Goal: Task Accomplishment & Management: Complete application form

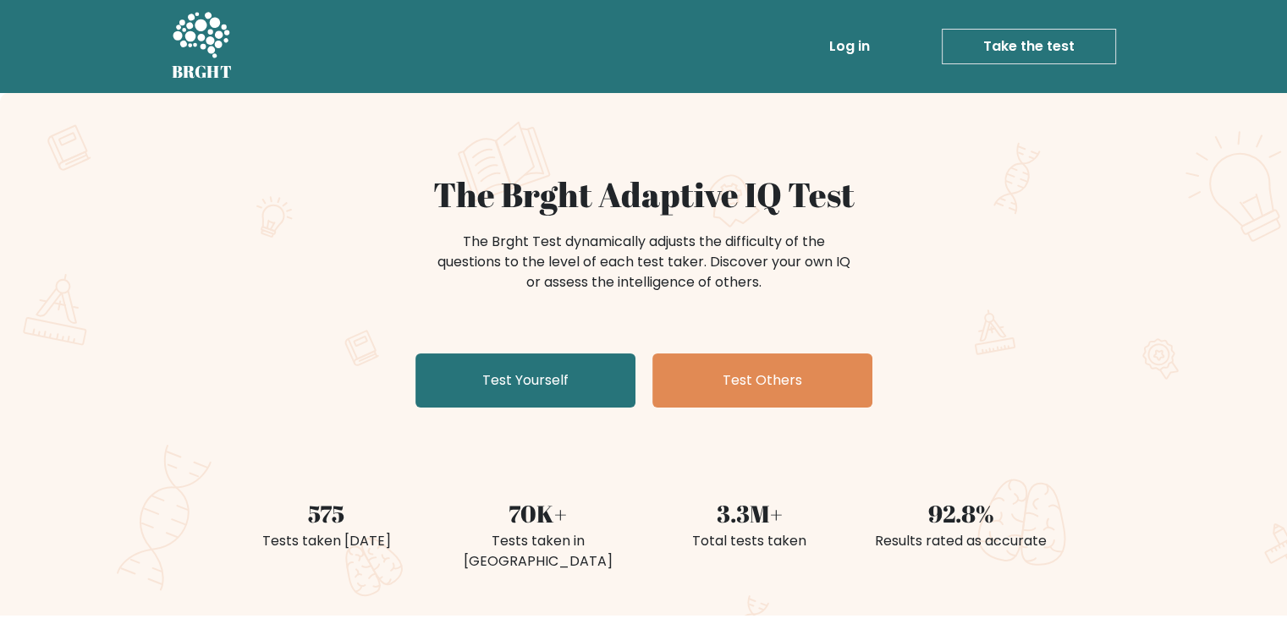
scroll to position [3, 0]
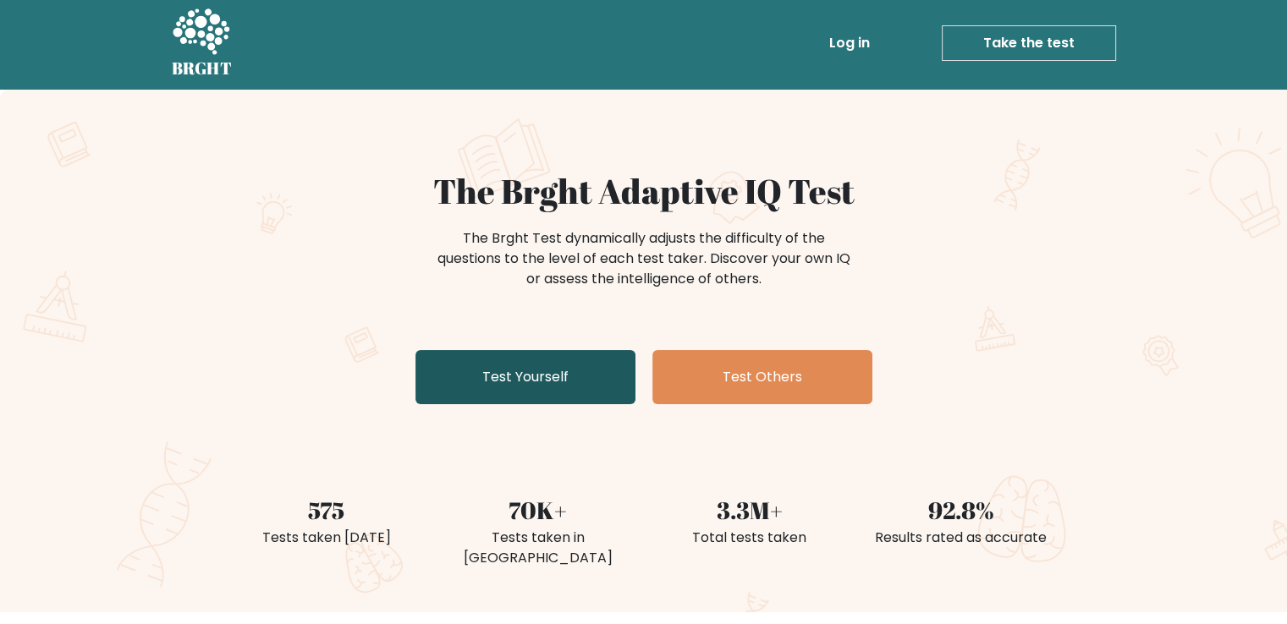
click at [542, 363] on link "Test Yourself" at bounding box center [525, 377] width 220 height 54
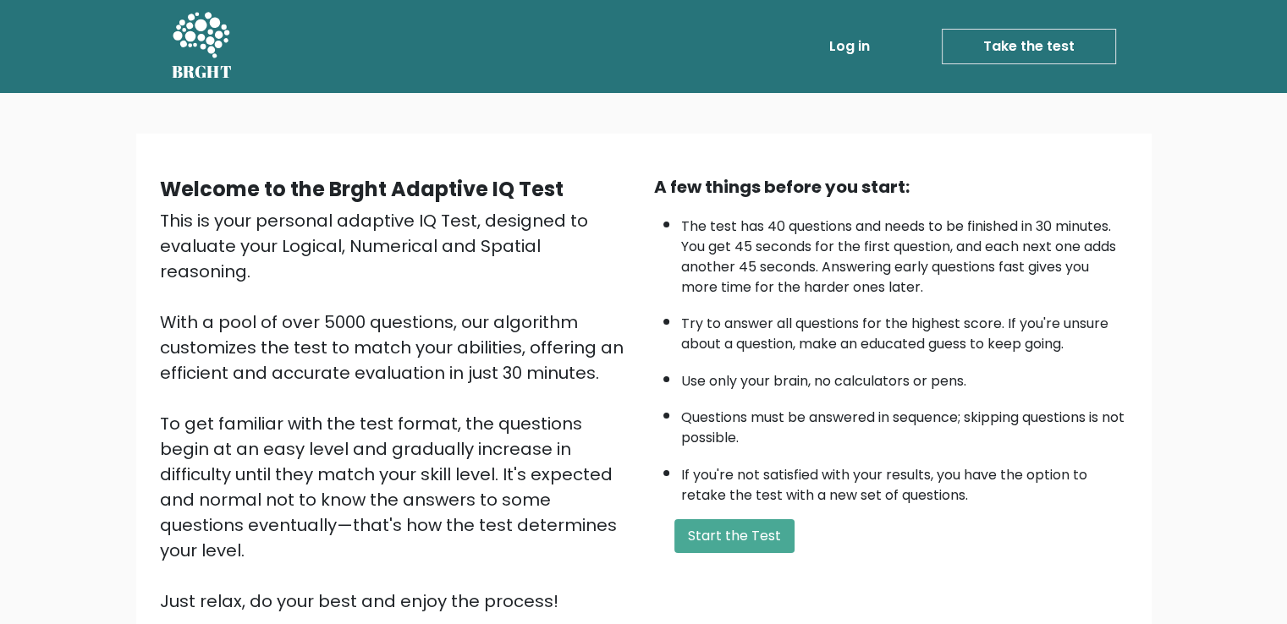
scroll to position [151, 0]
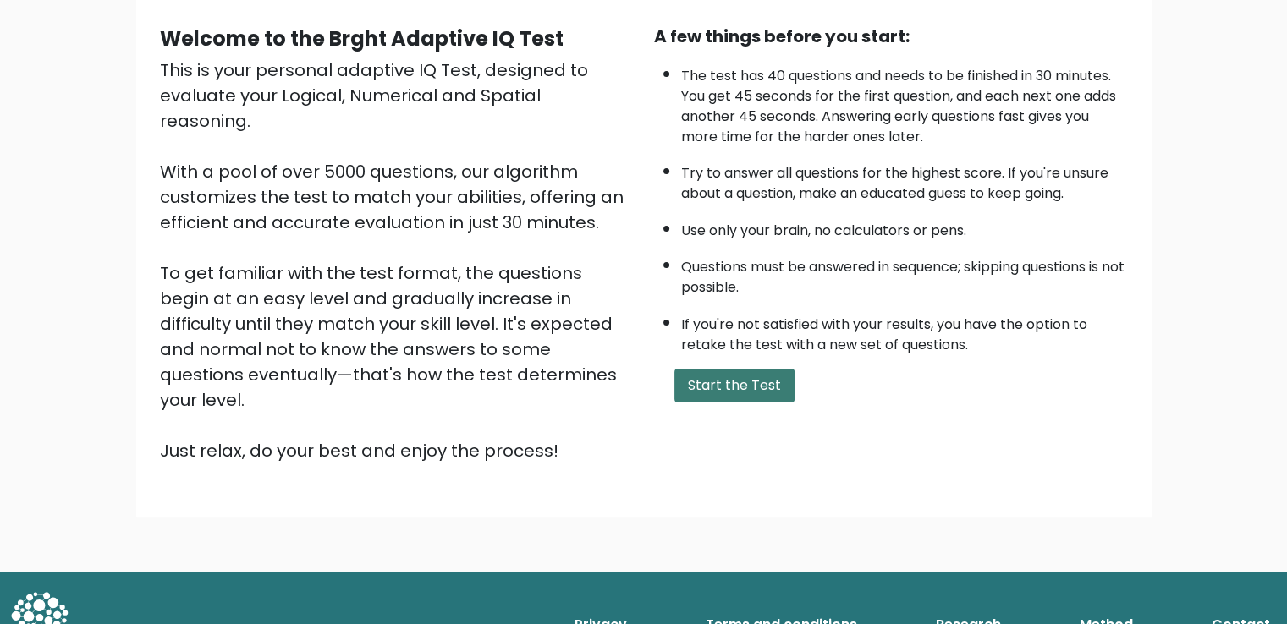
click at [746, 370] on button "Start the Test" at bounding box center [734, 386] width 120 height 34
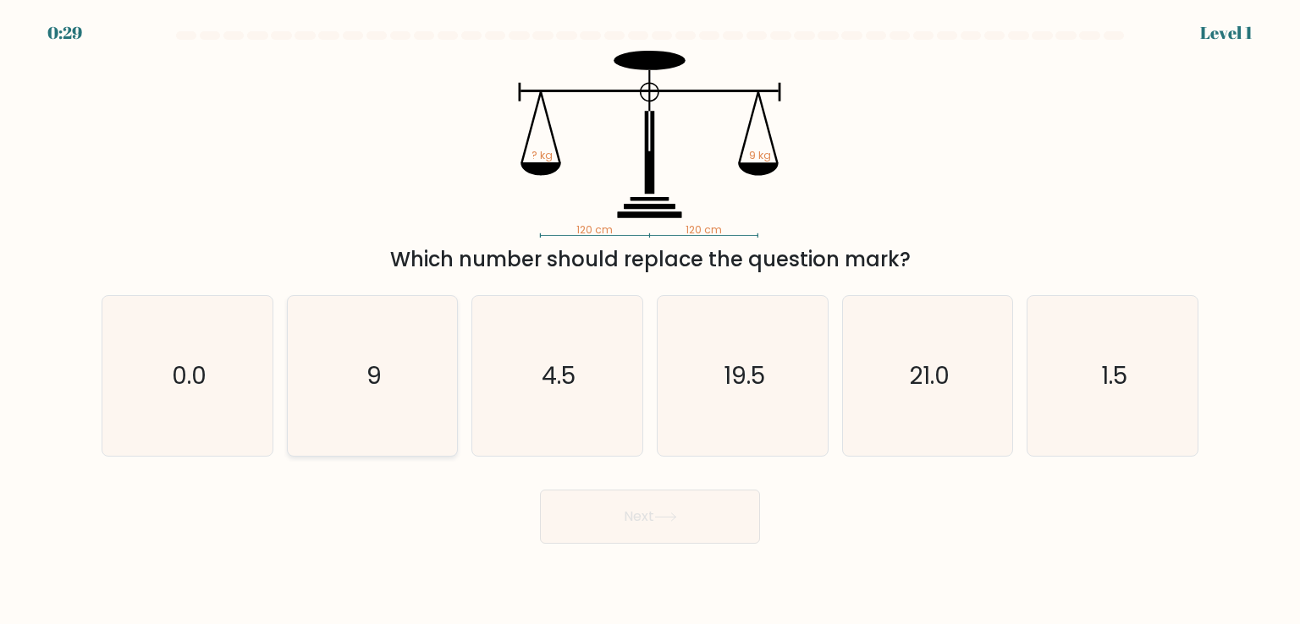
click at [423, 329] on icon "9" at bounding box center [372, 375] width 159 height 159
click at [650, 321] on input "b. 9" at bounding box center [650, 316] width 1 height 8
radio input "true"
click at [671, 508] on button "Next" at bounding box center [650, 517] width 220 height 54
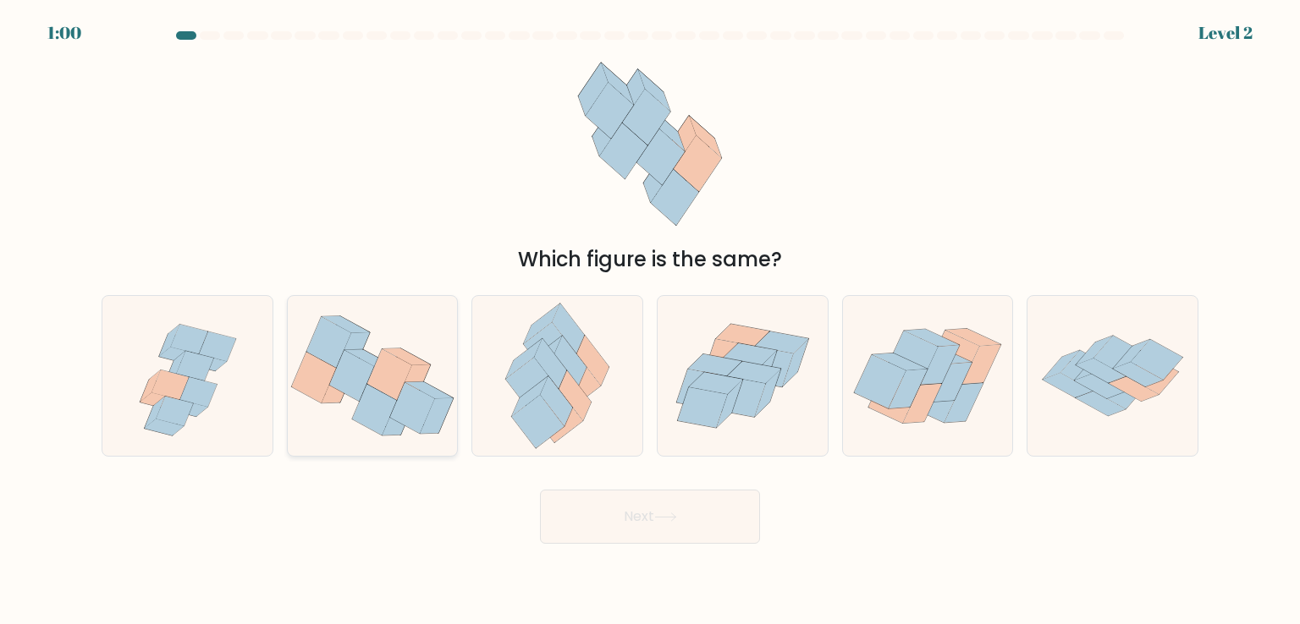
click at [379, 389] on icon at bounding box center [389, 374] width 45 height 51
click at [650, 321] on input "b." at bounding box center [650, 316] width 1 height 8
radio input "true"
click at [635, 520] on button "Next" at bounding box center [650, 517] width 220 height 54
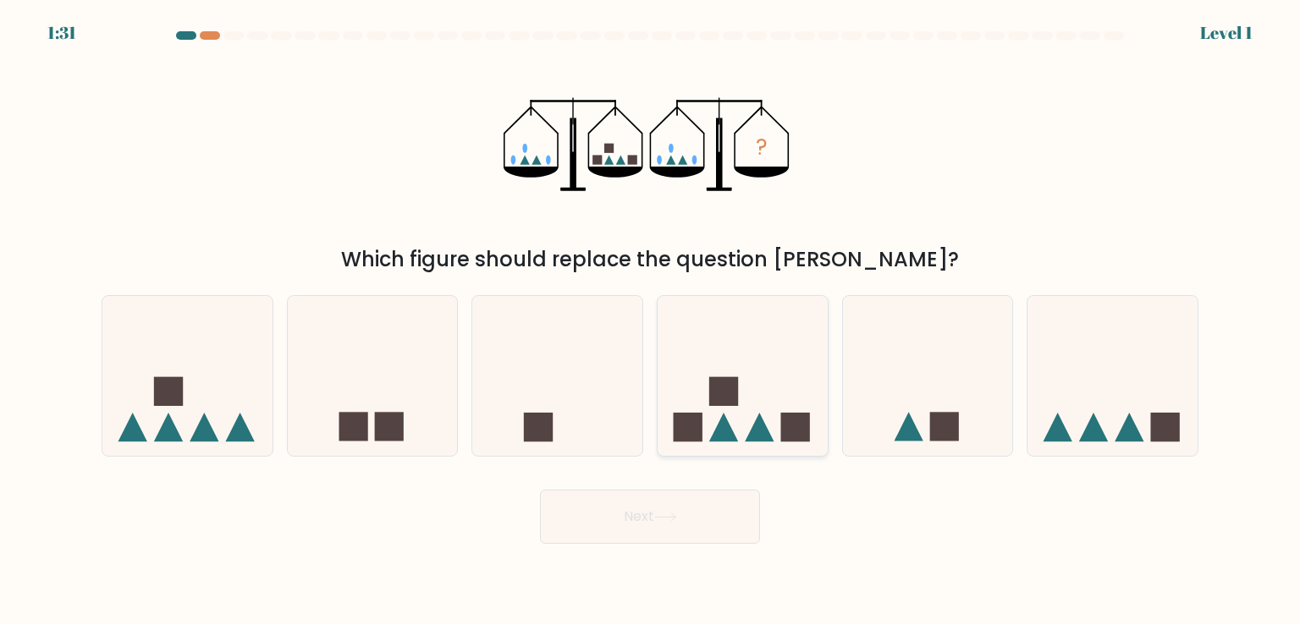
click at [748, 400] on icon at bounding box center [742, 375] width 170 height 140
click at [651, 321] on input "d." at bounding box center [650, 316] width 1 height 8
radio input "true"
click at [646, 519] on button "Next" at bounding box center [650, 517] width 220 height 54
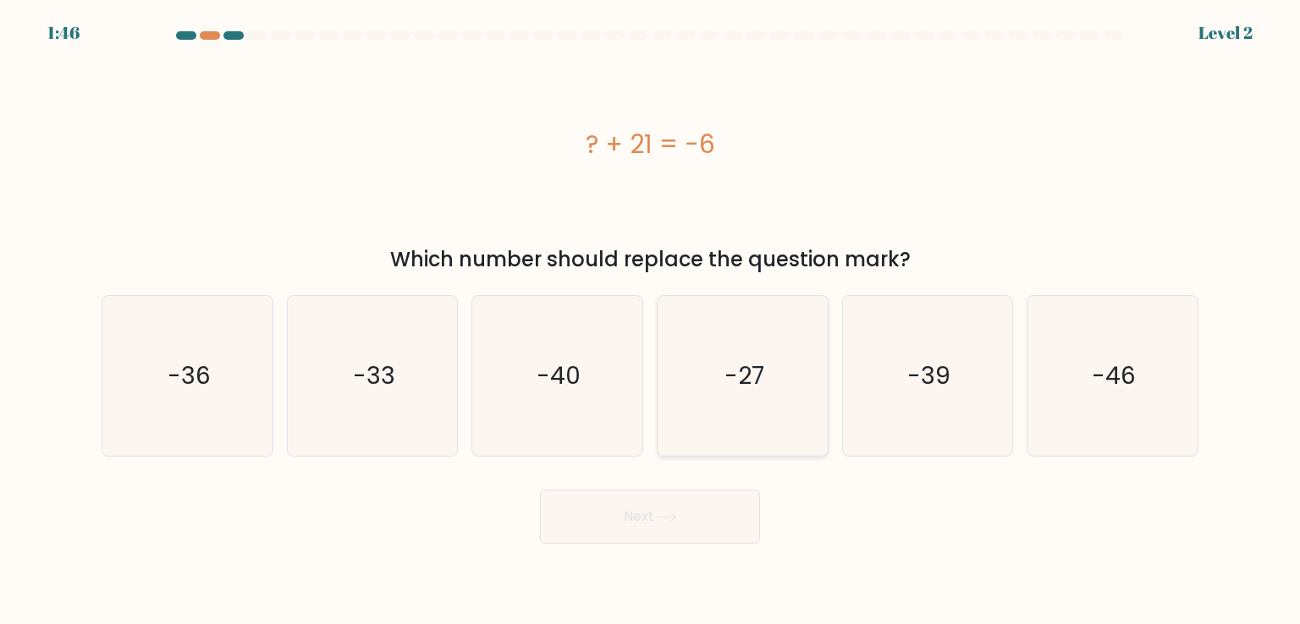
click at [725, 407] on icon "-27" at bounding box center [742, 375] width 159 height 159
click at [651, 321] on input "d. -27" at bounding box center [650, 316] width 1 height 8
radio input "true"
click at [606, 514] on button "Next" at bounding box center [650, 517] width 220 height 54
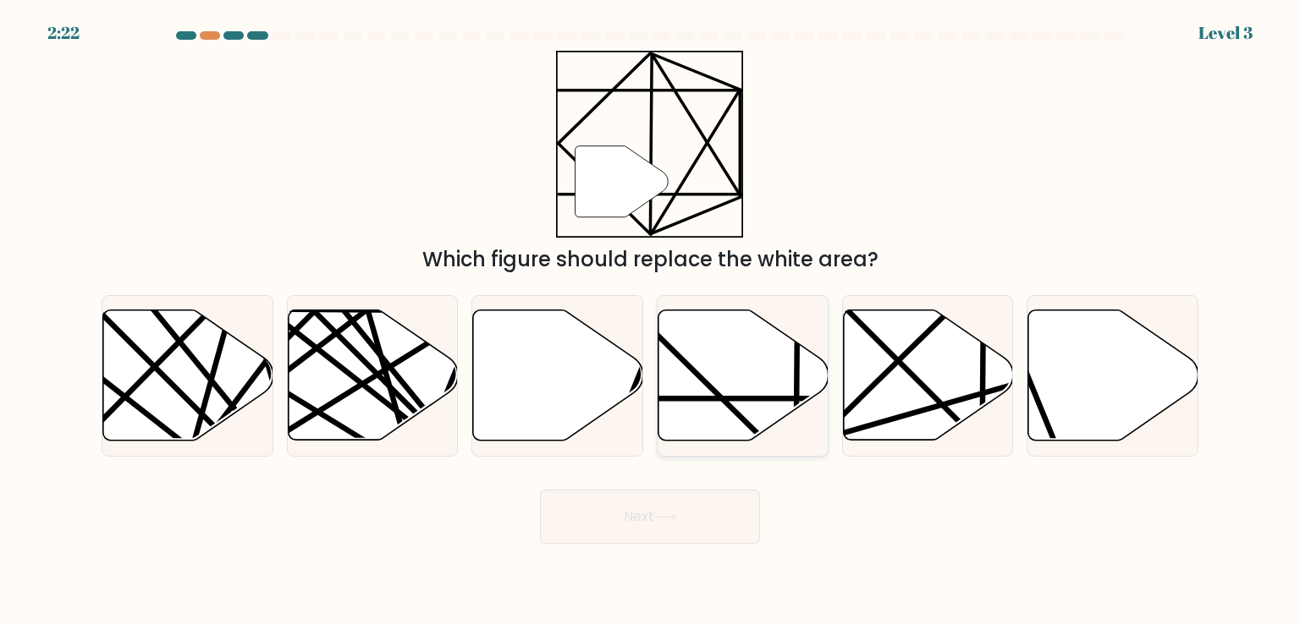
click at [743, 377] on icon at bounding box center [743, 376] width 170 height 130
click at [651, 321] on input "d." at bounding box center [650, 316] width 1 height 8
radio input "true"
click at [650, 532] on button "Next" at bounding box center [650, 517] width 220 height 54
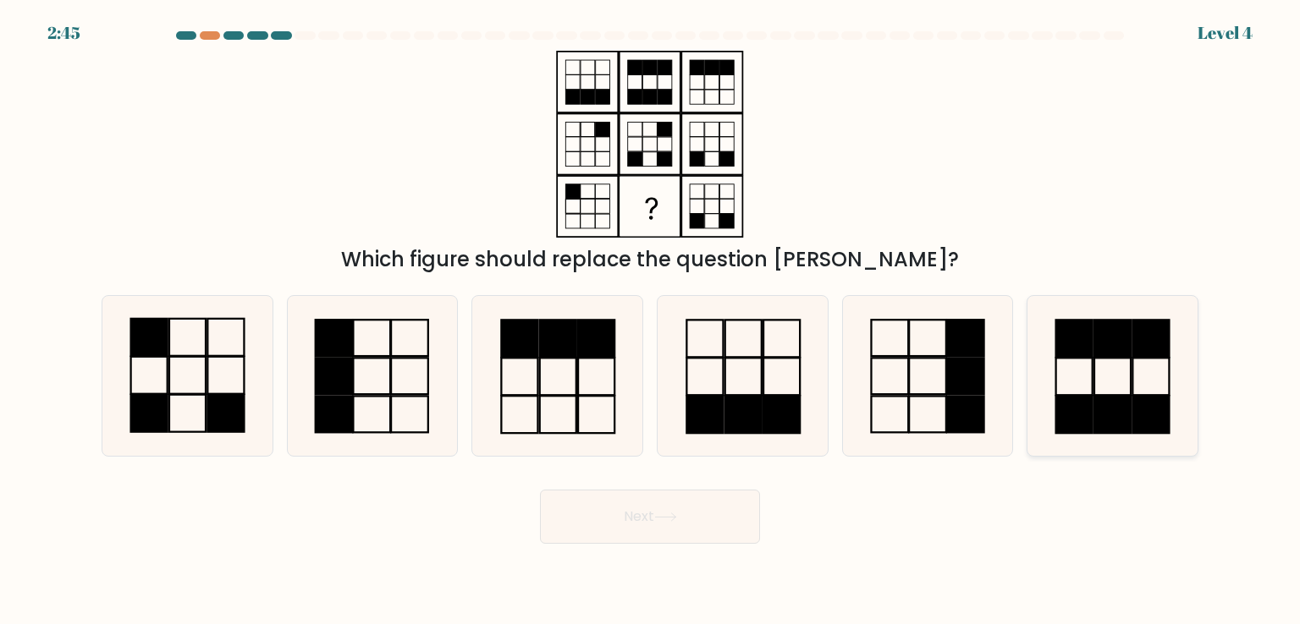
click at [1097, 381] on icon at bounding box center [1111, 375] width 159 height 159
click at [651, 321] on input "f." at bounding box center [650, 316] width 1 height 8
radio input "true"
click at [650, 512] on button "Next" at bounding box center [650, 517] width 220 height 54
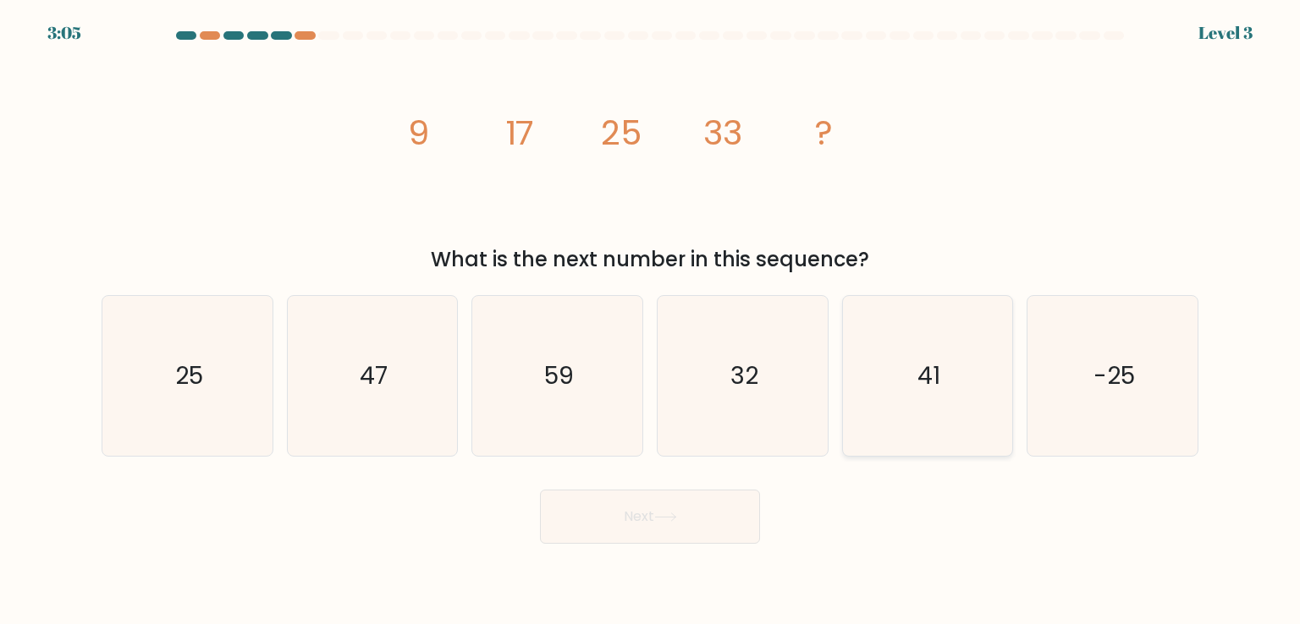
click at [938, 371] on text "41" at bounding box center [928, 376] width 23 height 34
click at [651, 321] on input "e. 41" at bounding box center [650, 316] width 1 height 8
radio input "true"
click at [711, 512] on button "Next" at bounding box center [650, 517] width 220 height 54
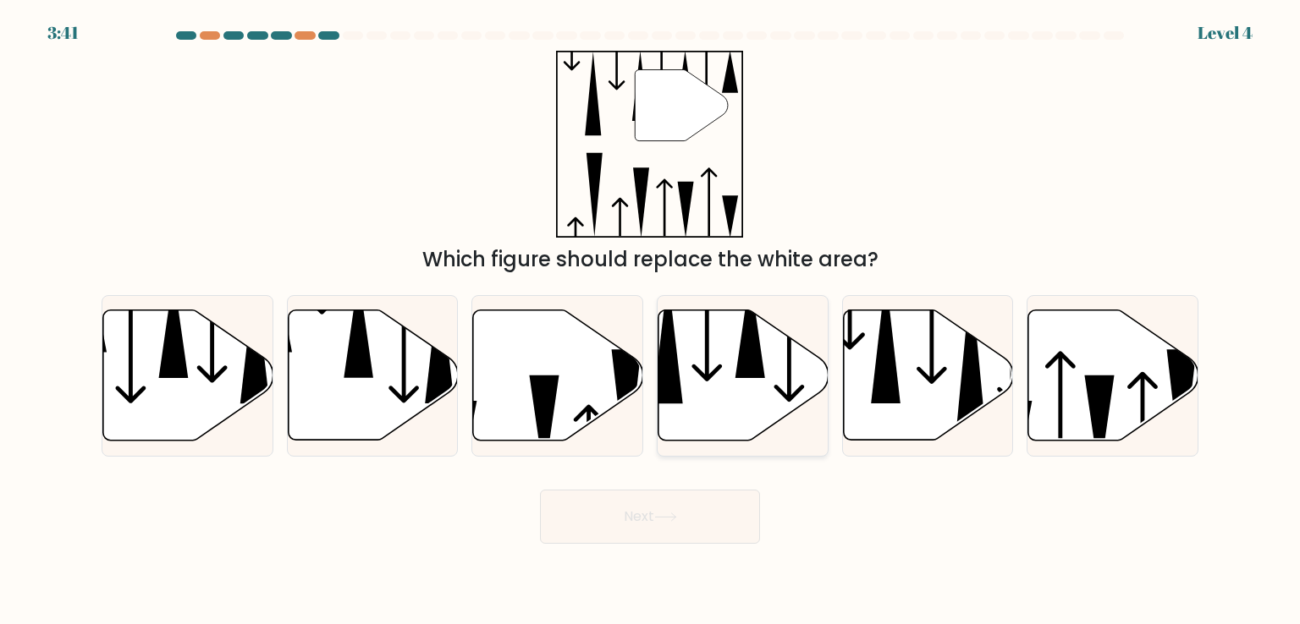
click at [659, 365] on icon at bounding box center [668, 340] width 30 height 129
click at [651, 321] on input "d." at bounding box center [650, 316] width 1 height 8
radio input "true"
click at [630, 524] on button "Next" at bounding box center [650, 517] width 220 height 54
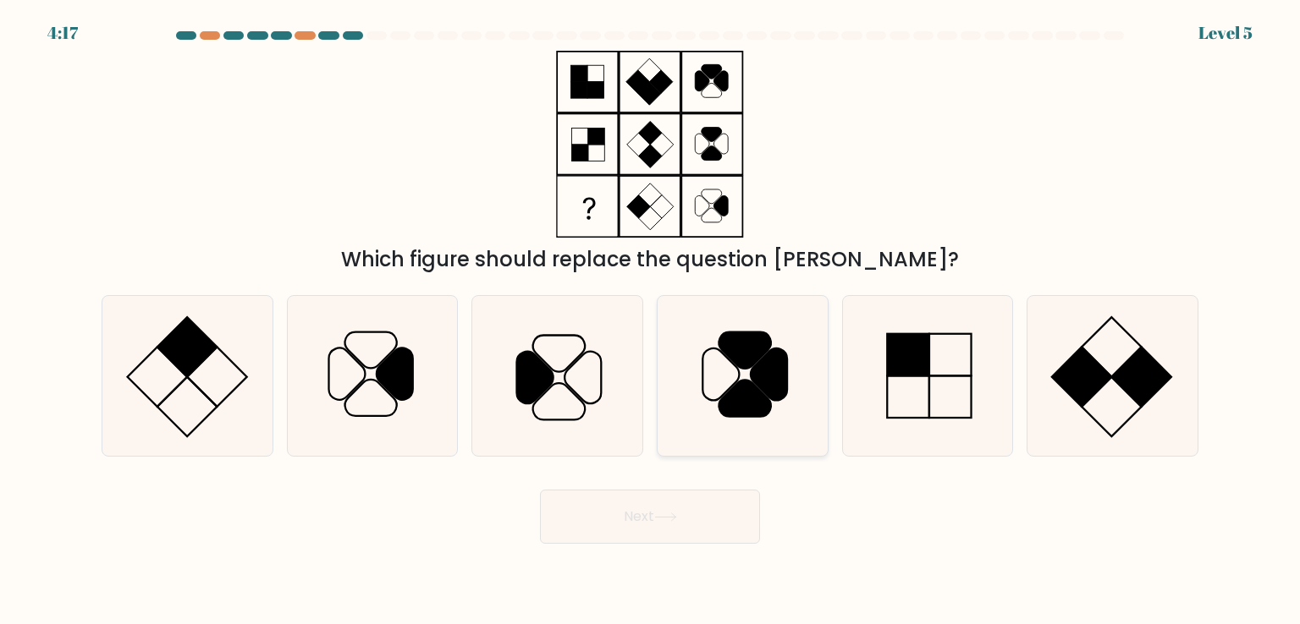
click at [734, 404] on icon at bounding box center [744, 399] width 52 height 36
click at [651, 321] on input "d." at bounding box center [650, 316] width 1 height 8
radio input "true"
click at [633, 529] on button "Next" at bounding box center [650, 517] width 220 height 54
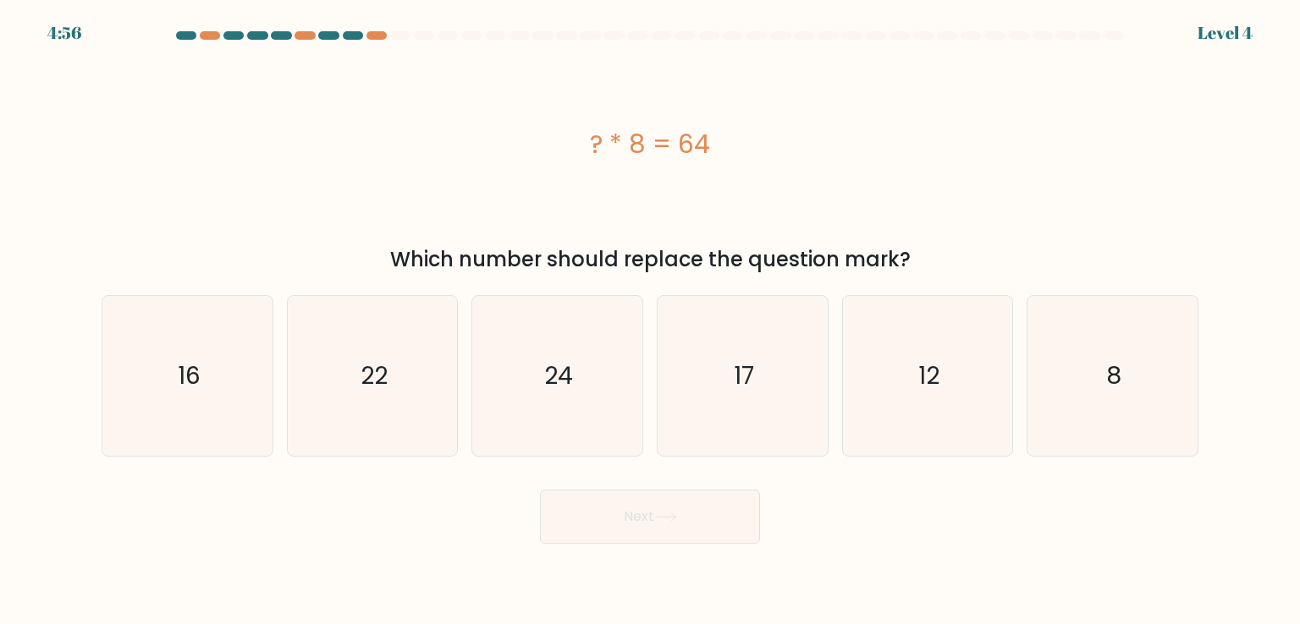
click at [1015, 404] on div "e. 12" at bounding box center [927, 375] width 185 height 161
click at [1086, 402] on icon "8" at bounding box center [1111, 375] width 159 height 159
click at [651, 321] on input "f. 8" at bounding box center [650, 316] width 1 height 8
radio input "true"
click at [675, 532] on button "Next" at bounding box center [650, 517] width 220 height 54
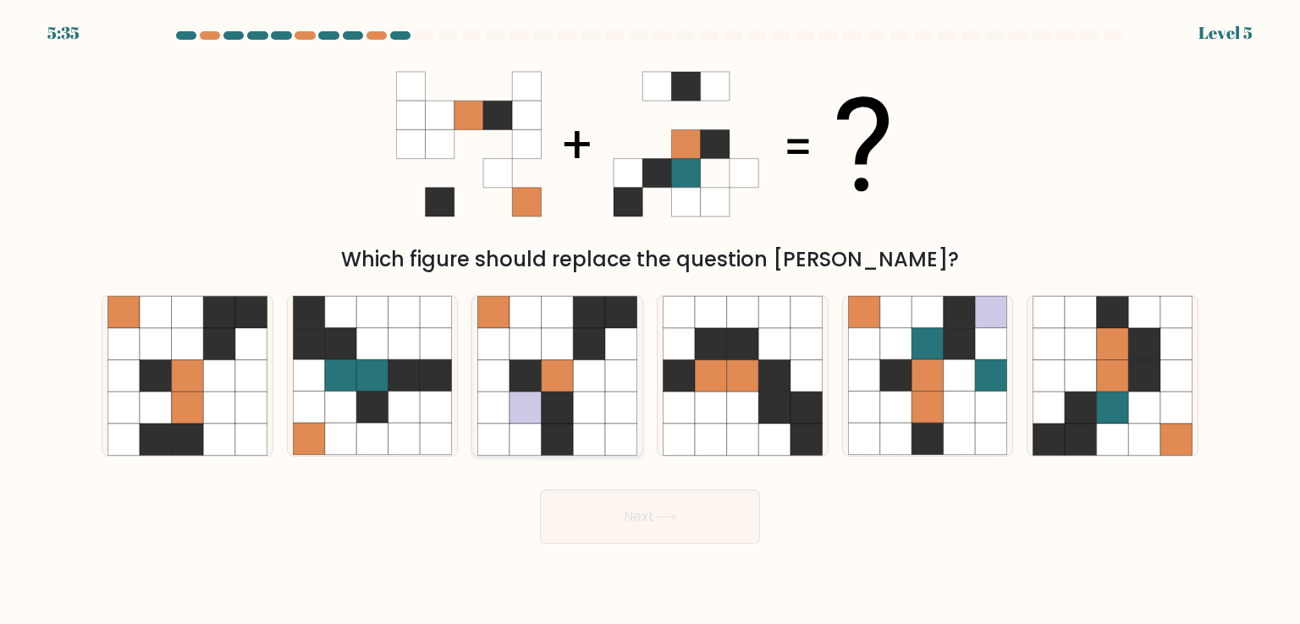
click at [543, 385] on icon at bounding box center [558, 376] width 32 height 32
click at [650, 321] on input "c." at bounding box center [650, 316] width 1 height 8
radio input "true"
click at [683, 507] on button "Next" at bounding box center [650, 517] width 220 height 54
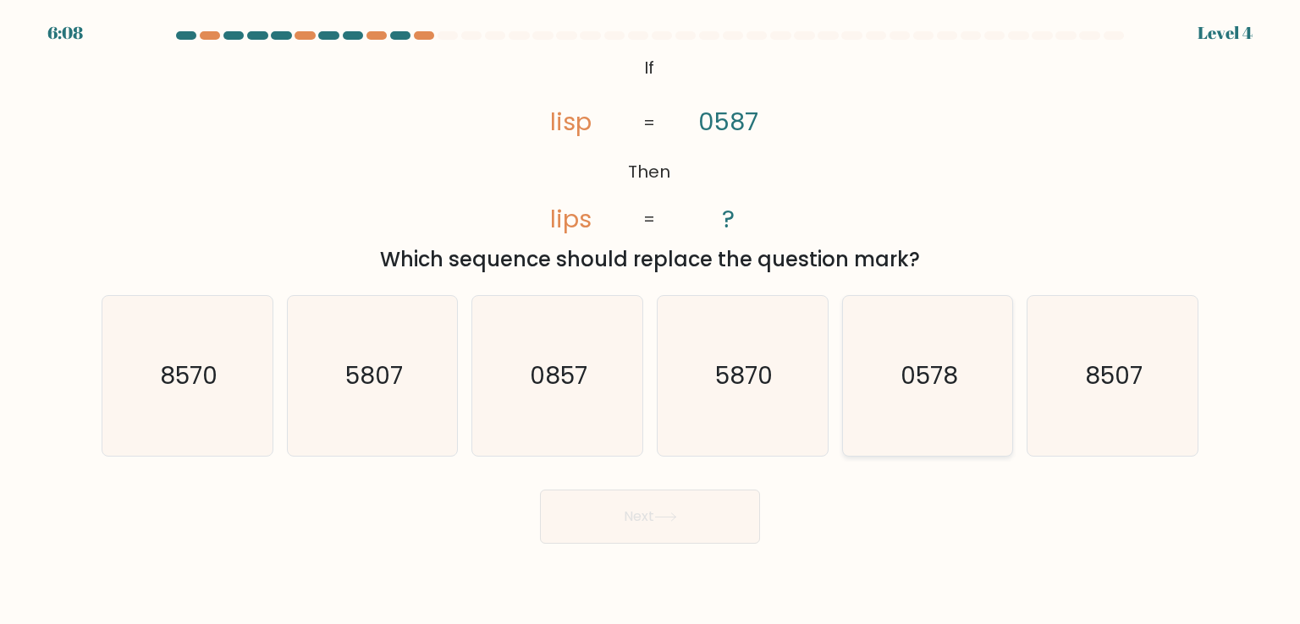
click at [890, 390] on icon "0578" at bounding box center [927, 375] width 159 height 159
click at [651, 321] on input "e. 0578" at bounding box center [650, 316] width 1 height 8
radio input "true"
click at [605, 514] on button "Next" at bounding box center [650, 517] width 220 height 54
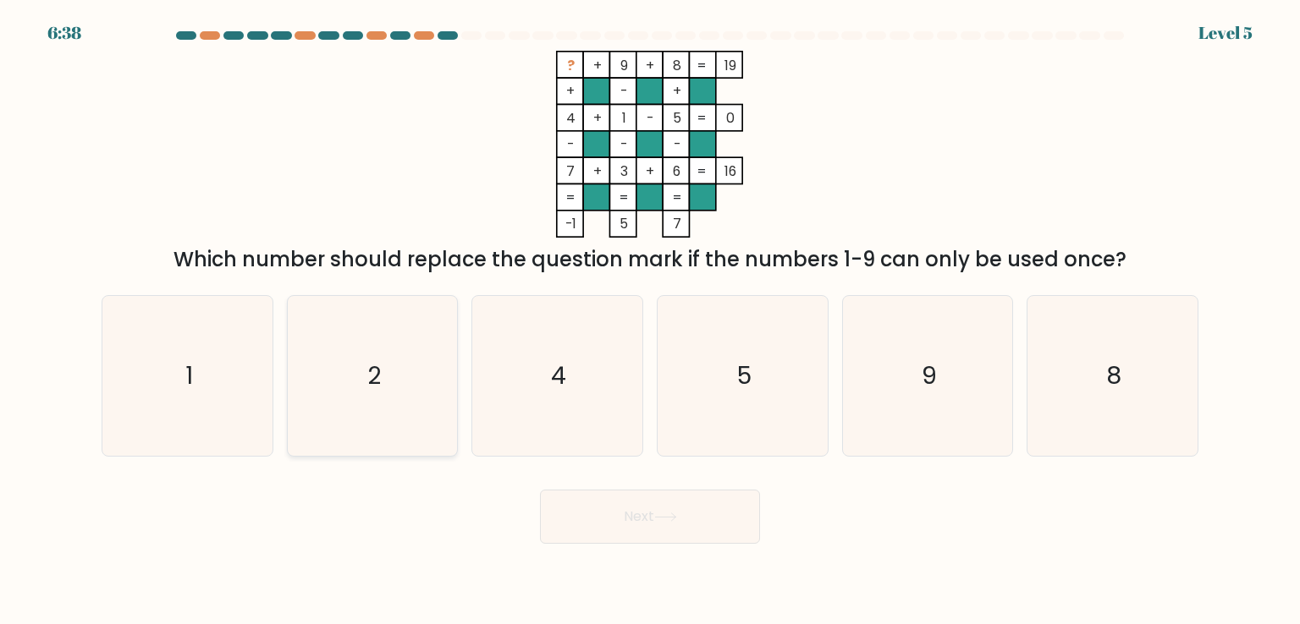
click at [415, 401] on icon "2" at bounding box center [372, 375] width 159 height 159
click at [650, 321] on input "b. 2" at bounding box center [650, 316] width 1 height 8
radio input "true"
click at [685, 524] on button "Next" at bounding box center [650, 517] width 220 height 54
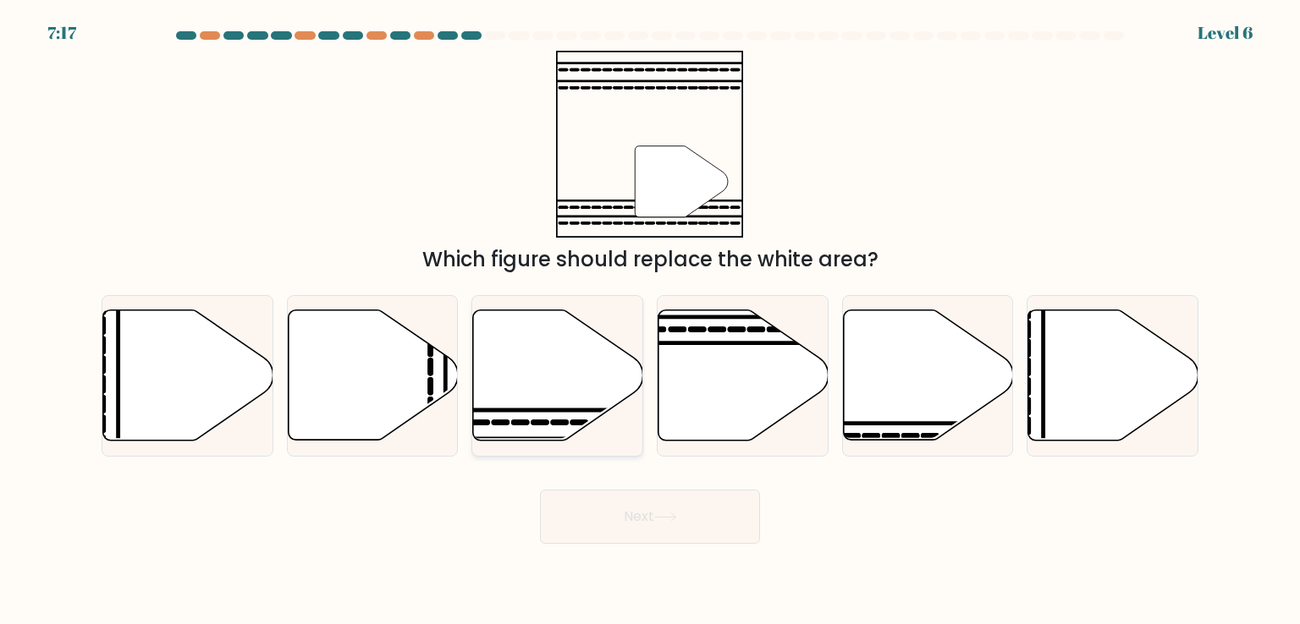
click at [569, 390] on icon at bounding box center [558, 376] width 170 height 130
click at [650, 321] on input "c." at bounding box center [650, 316] width 1 height 8
radio input "true"
click at [640, 508] on button "Next" at bounding box center [650, 517] width 220 height 54
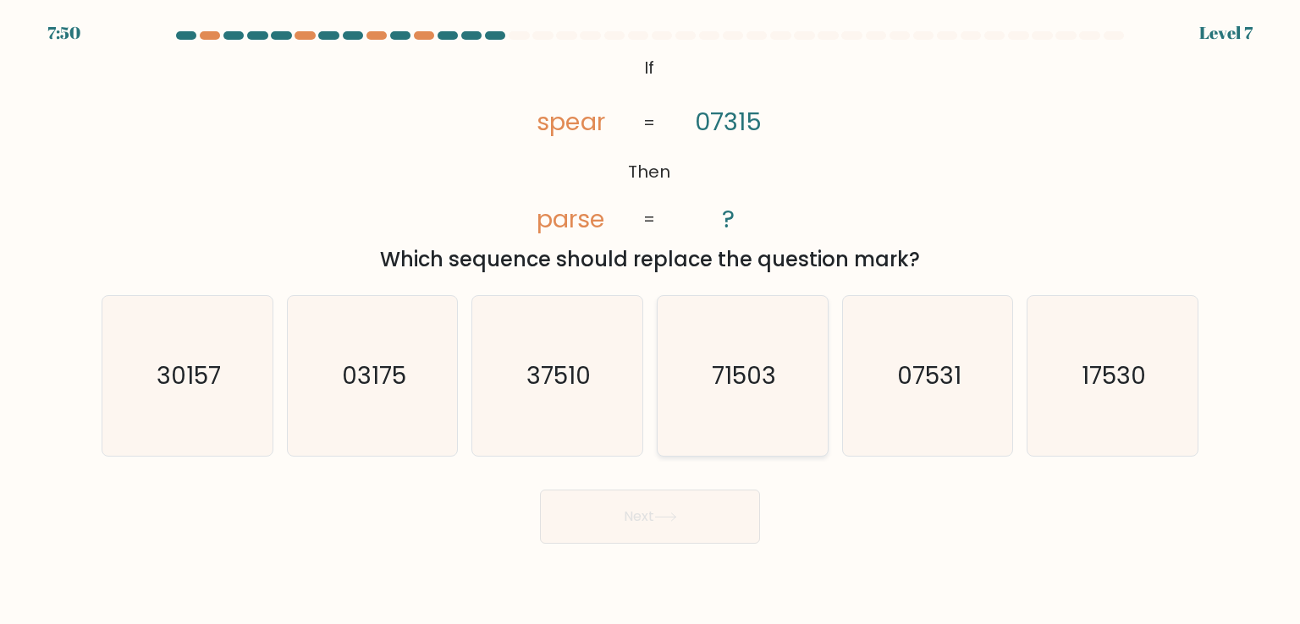
click at [728, 388] on text "71503" at bounding box center [744, 376] width 64 height 34
click at [651, 321] on input "d. 71503" at bounding box center [650, 316] width 1 height 8
radio input "true"
click at [614, 511] on button "Next" at bounding box center [650, 517] width 220 height 54
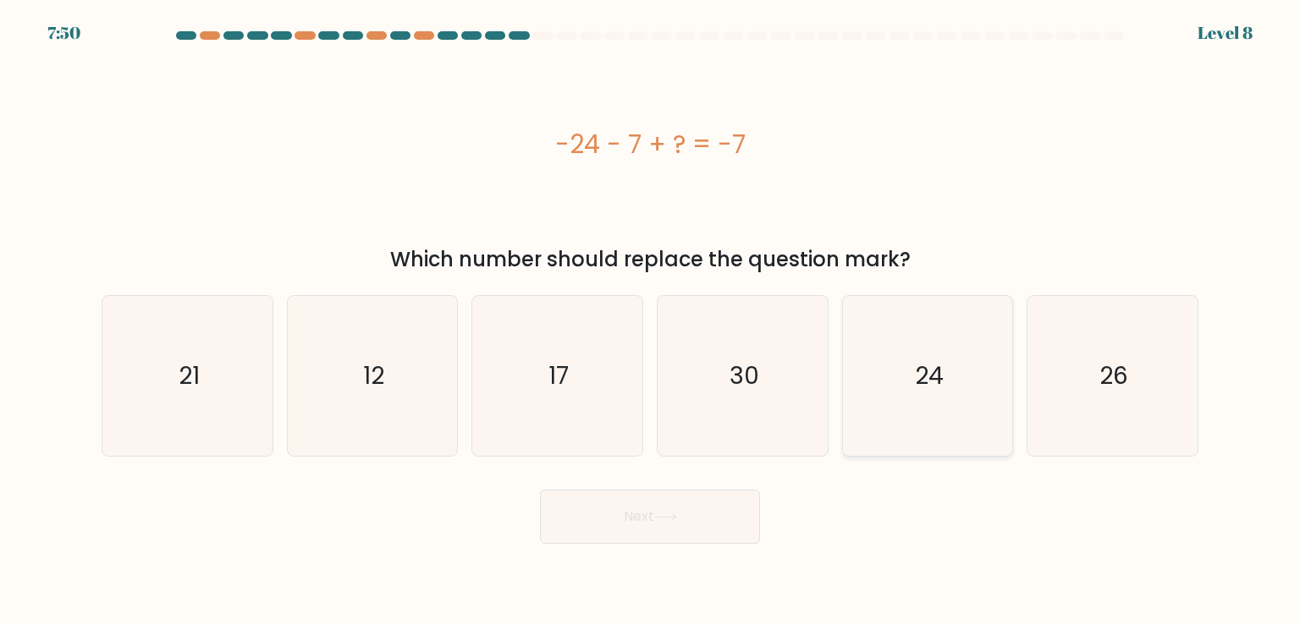
click at [923, 352] on icon "24" at bounding box center [927, 375] width 159 height 159
click at [651, 321] on input "e. 24" at bounding box center [650, 316] width 1 height 8
radio input "true"
click at [625, 517] on button "Next" at bounding box center [650, 517] width 220 height 54
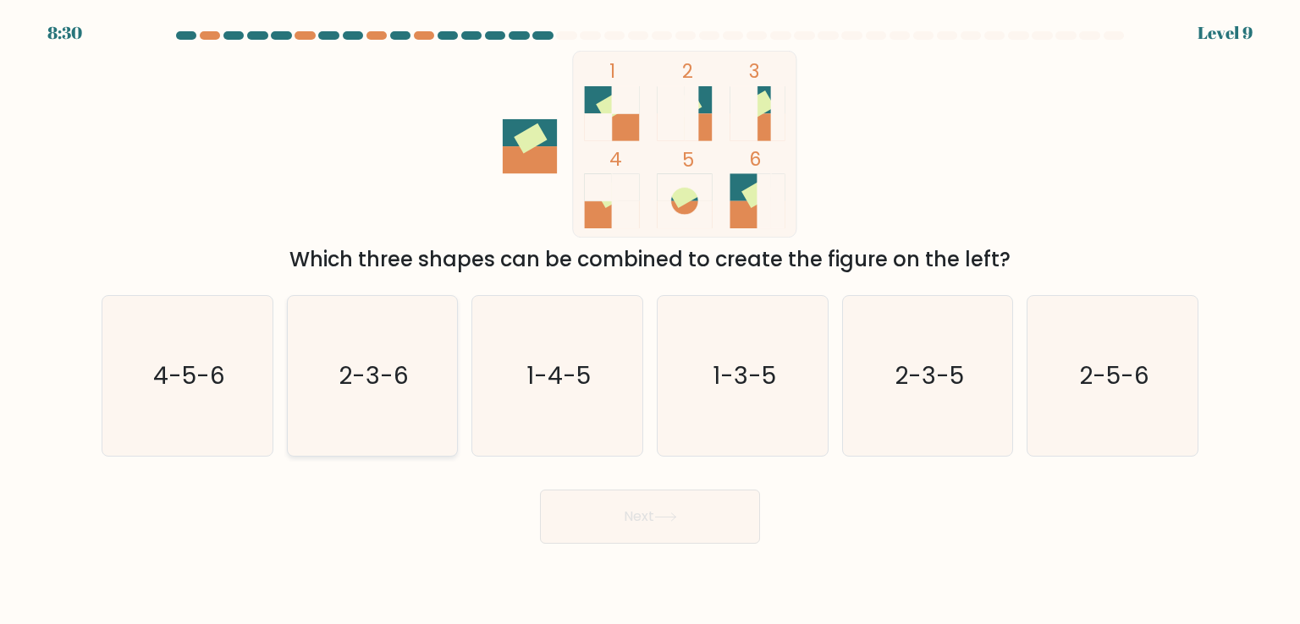
click at [382, 332] on icon "2-3-6" at bounding box center [372, 375] width 159 height 159
click at [650, 321] on input "b. 2-3-6" at bounding box center [650, 316] width 1 height 8
radio input "true"
click at [592, 536] on button "Next" at bounding box center [650, 517] width 220 height 54
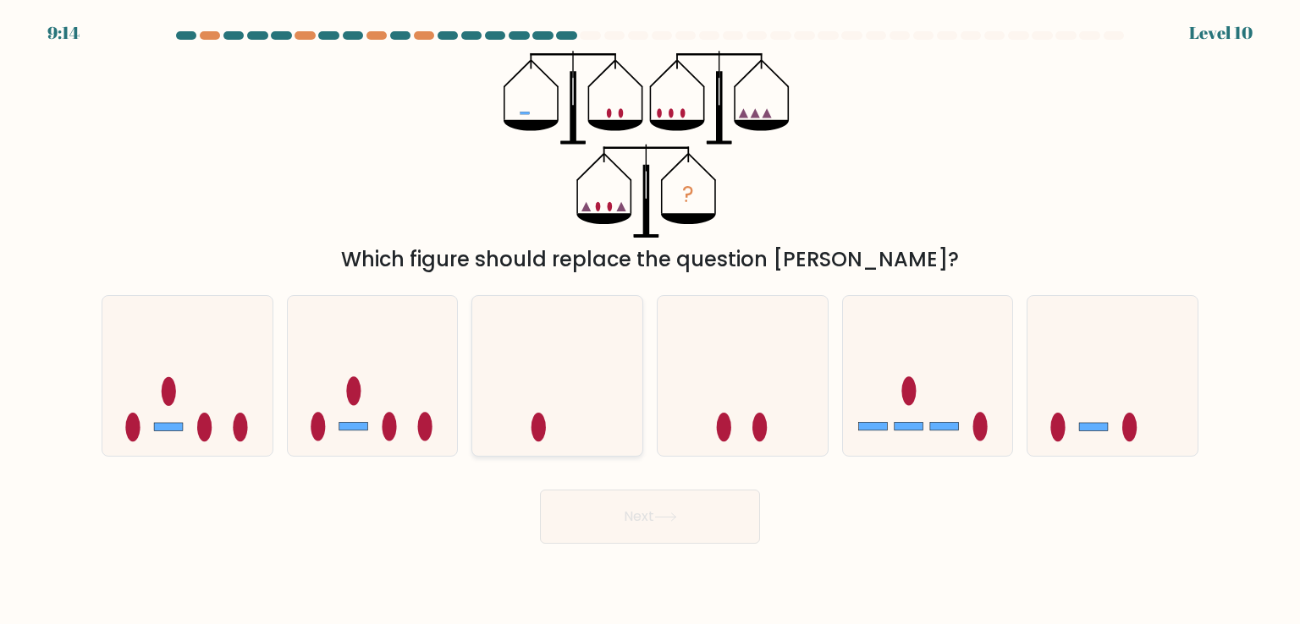
click at [585, 414] on icon at bounding box center [557, 375] width 170 height 140
click at [650, 321] on input "c." at bounding box center [650, 316] width 1 height 8
radio input "true"
click at [168, 417] on icon at bounding box center [187, 375] width 170 height 140
click at [650, 321] on input "a." at bounding box center [650, 316] width 1 height 8
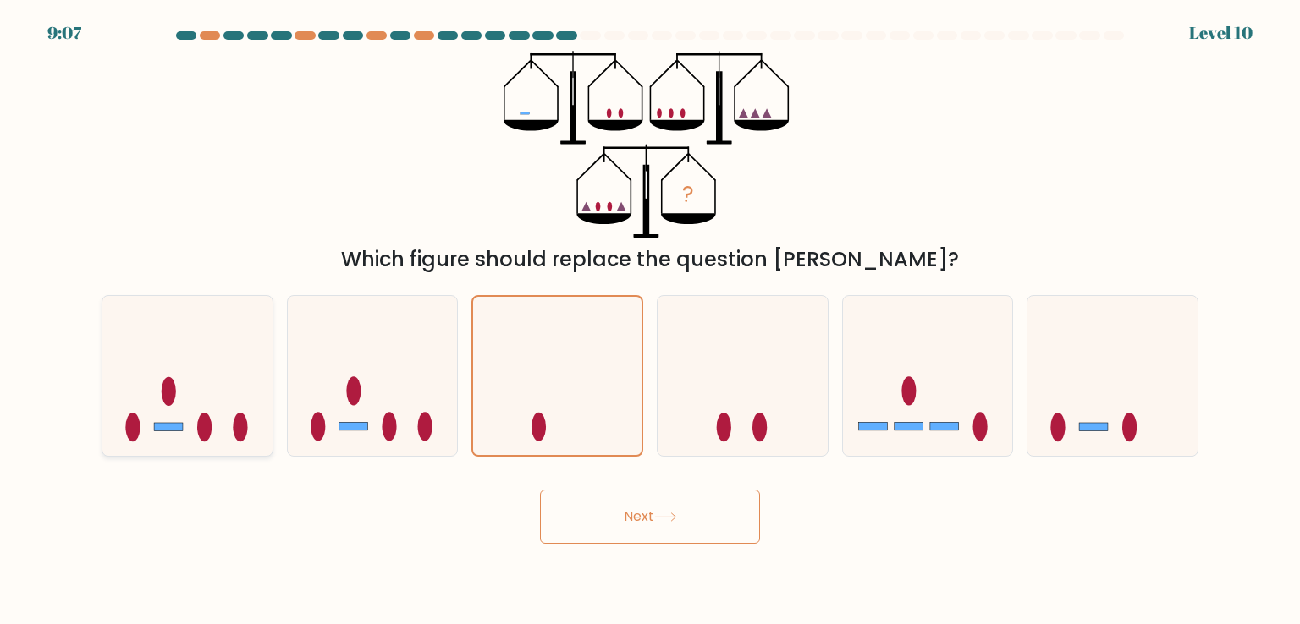
radio input "true"
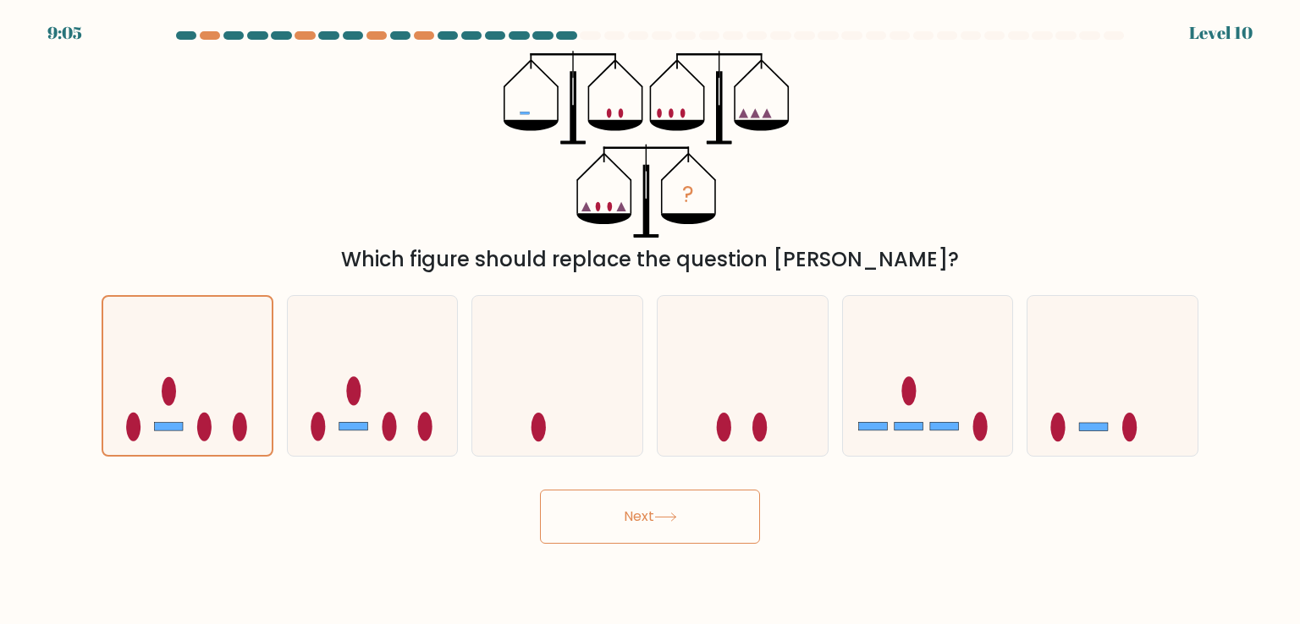
click at [713, 515] on button "Next" at bounding box center [650, 517] width 220 height 54
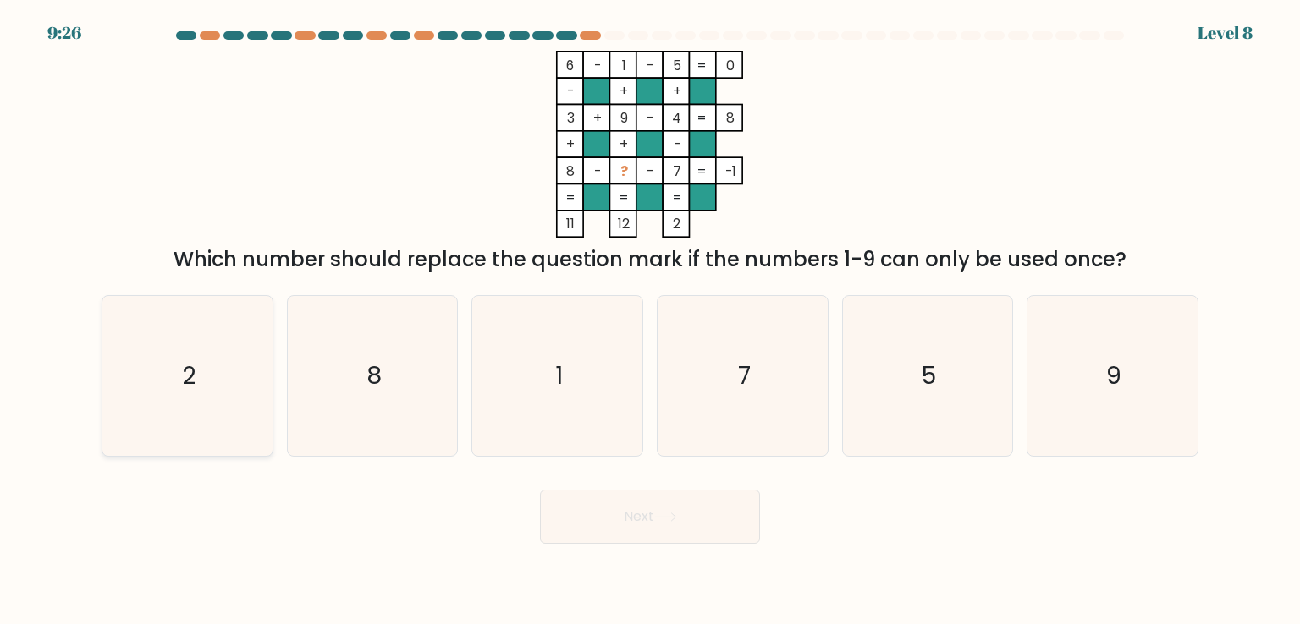
click at [197, 420] on icon "2" at bounding box center [186, 375] width 159 height 159
click at [650, 321] on input "a. 2" at bounding box center [650, 316] width 1 height 8
radio input "true"
click at [646, 531] on button "Next" at bounding box center [650, 517] width 220 height 54
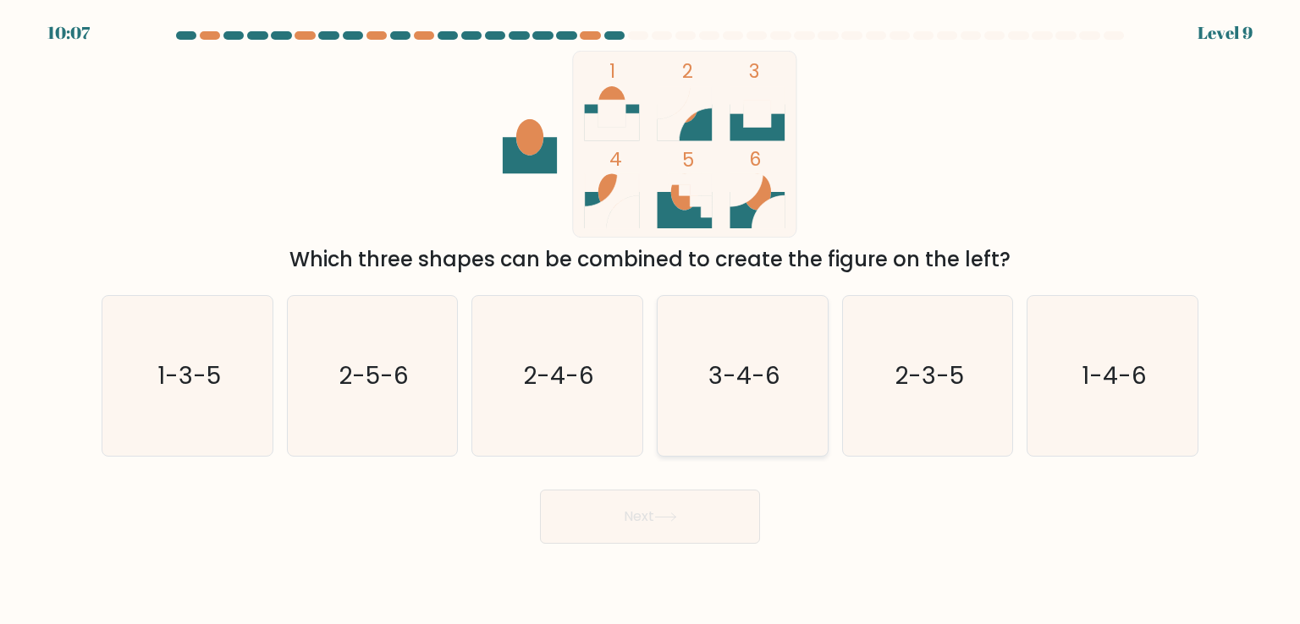
click at [709, 376] on text "3-4-6" at bounding box center [744, 376] width 72 height 34
click at [651, 321] on input "d. 3-4-6" at bounding box center [650, 316] width 1 height 8
radio input "true"
click at [633, 532] on button "Next" at bounding box center [650, 517] width 220 height 54
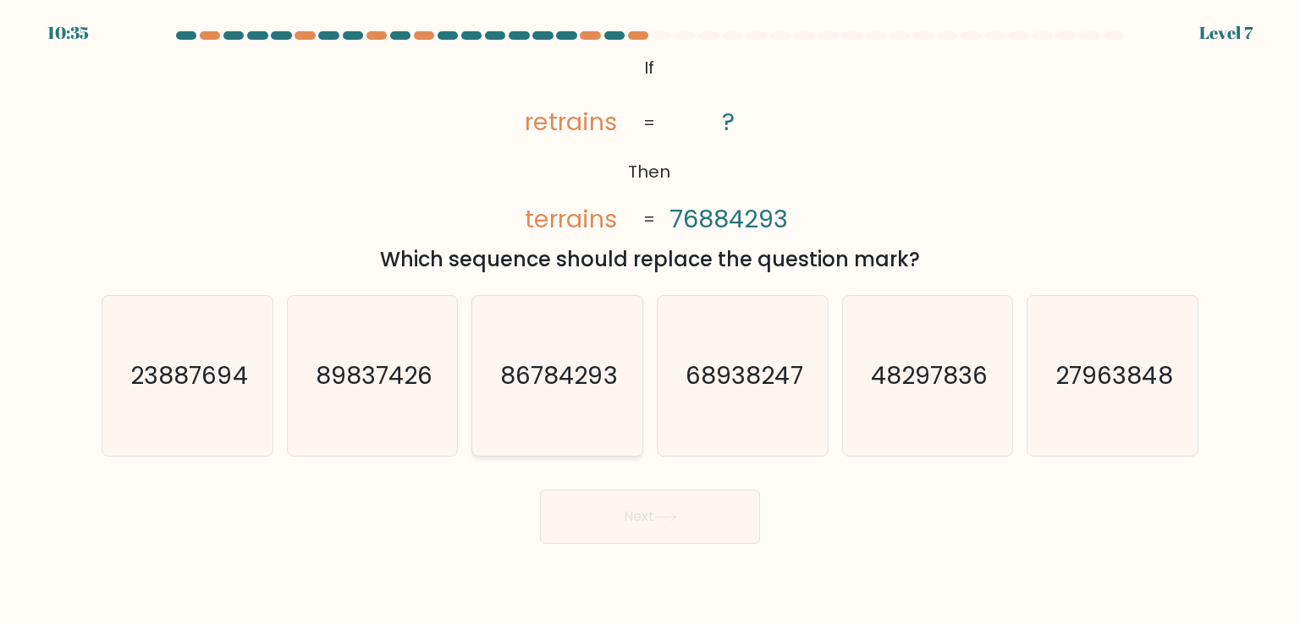
click at [513, 356] on icon "86784293" at bounding box center [556, 375] width 159 height 159
click at [650, 321] on input "c. 86784293" at bounding box center [650, 316] width 1 height 8
radio input "true"
click at [641, 520] on button "Next" at bounding box center [650, 517] width 220 height 54
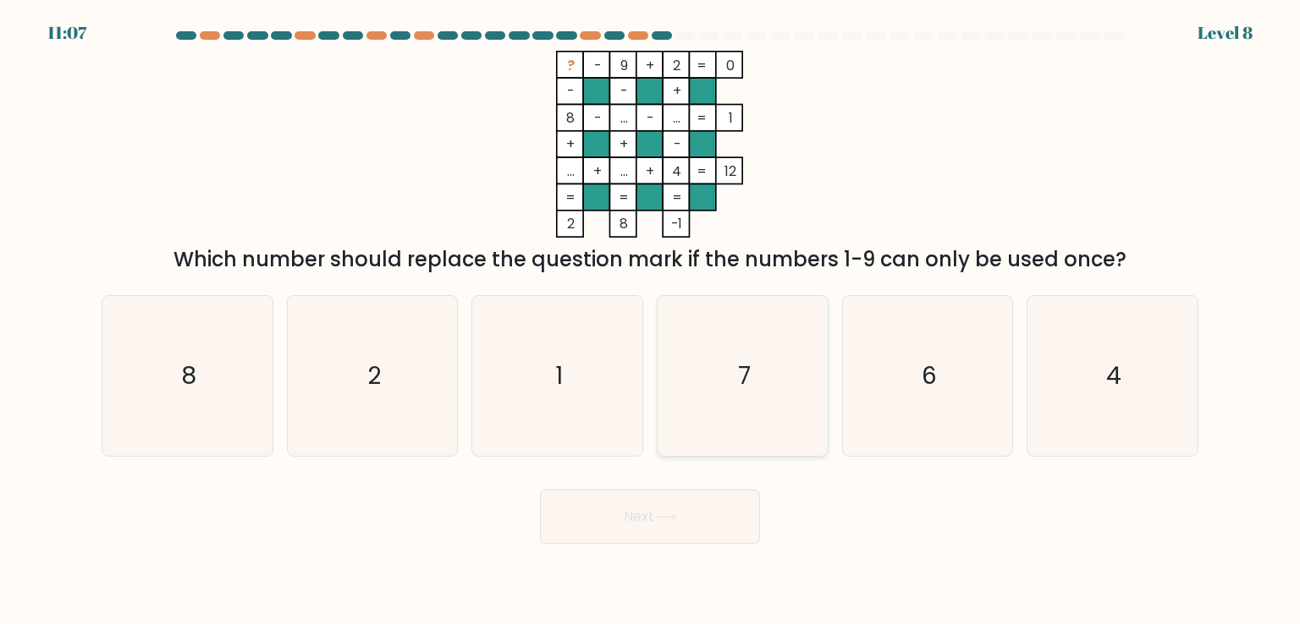
click at [751, 396] on icon "7" at bounding box center [742, 375] width 159 height 159
click at [651, 321] on input "d. 7" at bounding box center [650, 316] width 1 height 8
radio input "true"
click at [650, 525] on button "Next" at bounding box center [650, 517] width 220 height 54
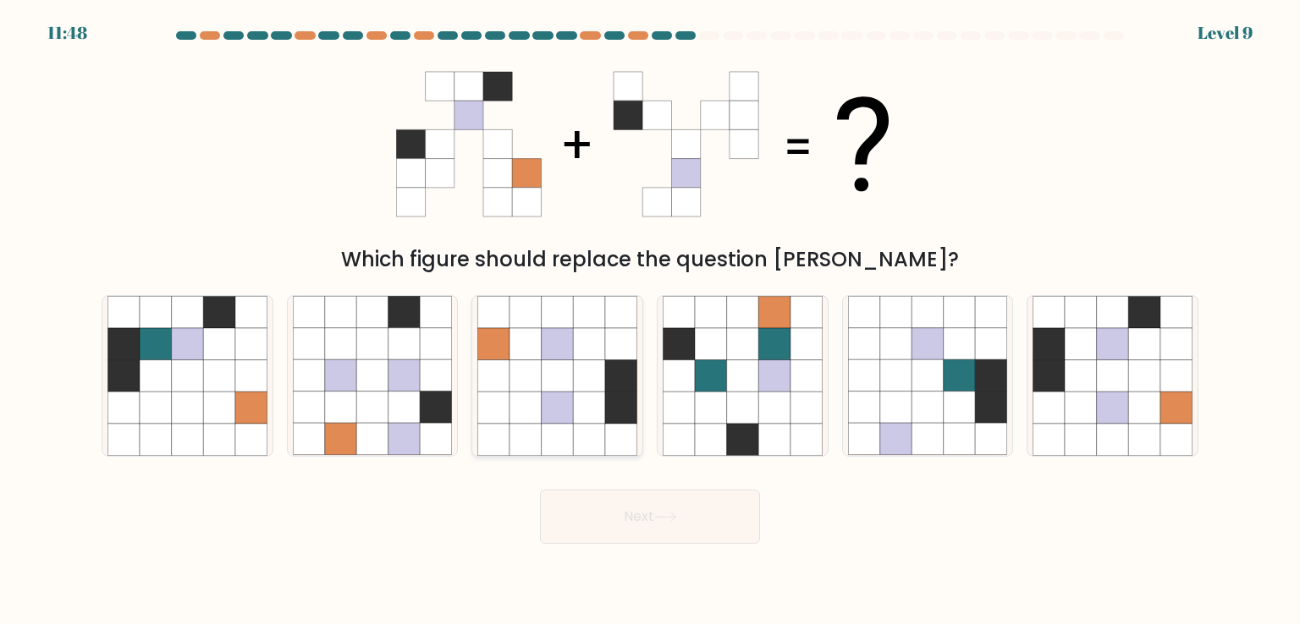
click at [525, 393] on icon at bounding box center [525, 408] width 32 height 32
click at [650, 321] on input "c." at bounding box center [650, 316] width 1 height 8
radio input "true"
click at [631, 511] on button "Next" at bounding box center [650, 517] width 220 height 54
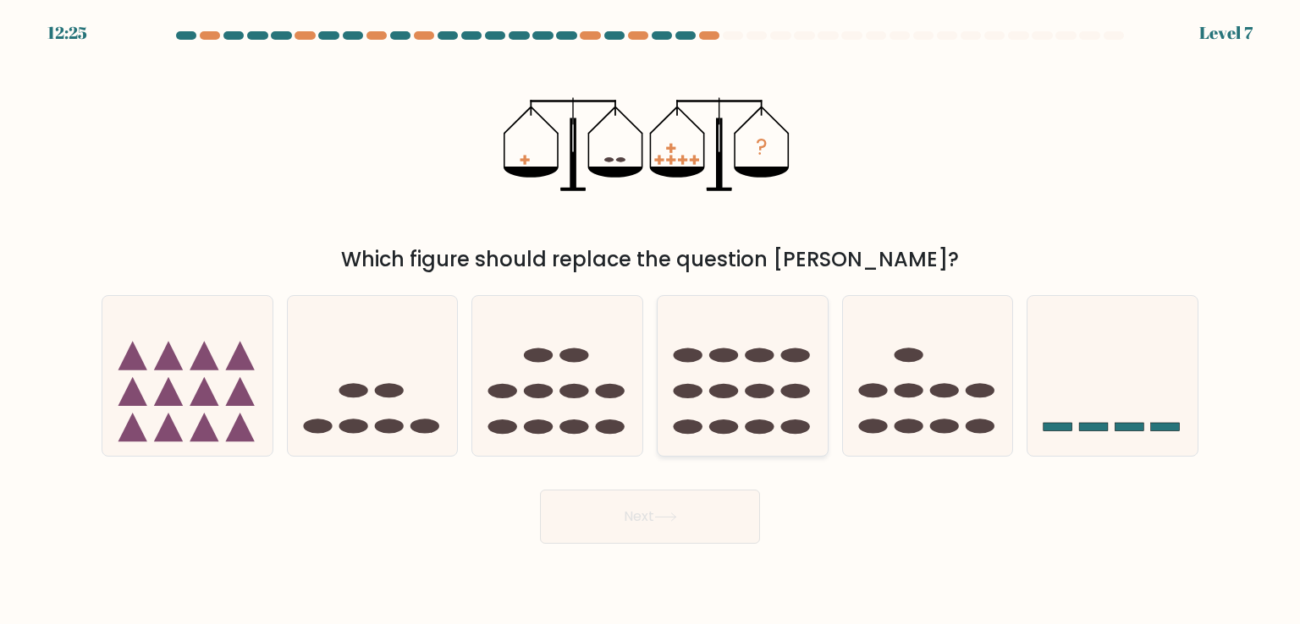
click at [757, 355] on ellipse at bounding box center [759, 356] width 29 height 14
click at [651, 321] on input "d." at bounding box center [650, 316] width 1 height 8
radio input "true"
click at [679, 507] on button "Next" at bounding box center [650, 517] width 220 height 54
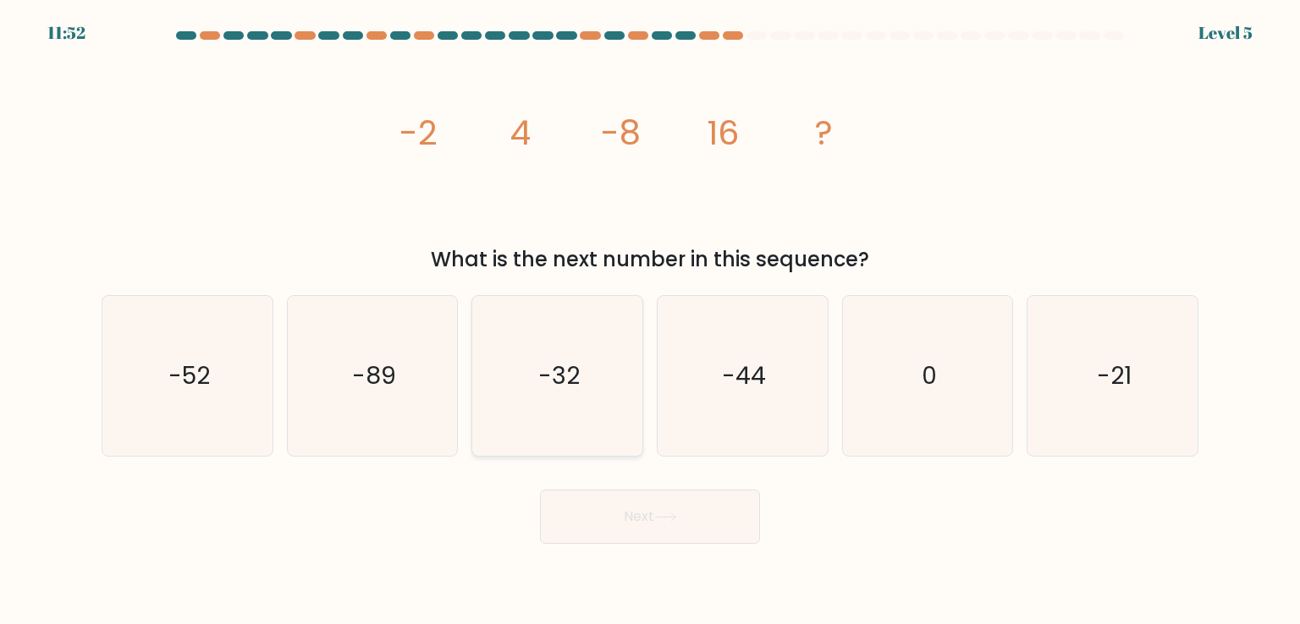
click at [574, 336] on icon "-32" at bounding box center [556, 375] width 159 height 159
click at [650, 321] on input "c. -32" at bounding box center [650, 316] width 1 height 8
radio input "true"
click at [682, 492] on button "Next" at bounding box center [650, 517] width 220 height 54
click at [646, 525] on button "Next" at bounding box center [650, 517] width 220 height 54
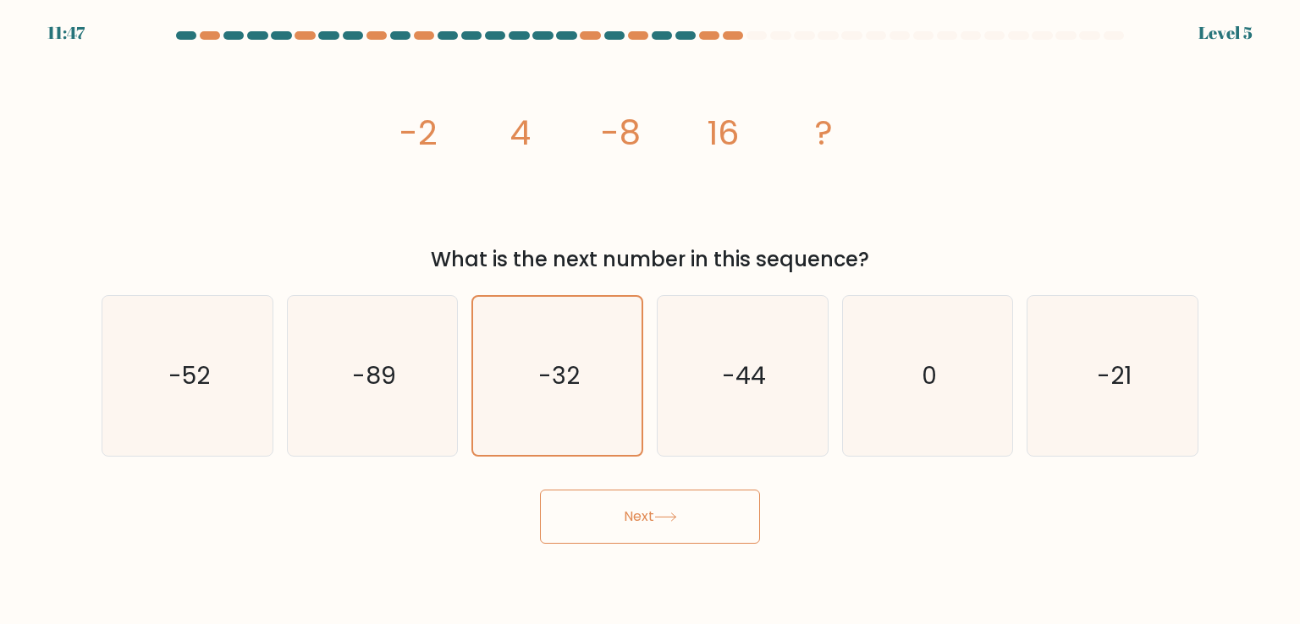
click at [668, 527] on button "Next" at bounding box center [650, 517] width 220 height 54
click at [634, 525] on button "Next" at bounding box center [650, 517] width 220 height 54
click at [715, 405] on icon "-44" at bounding box center [742, 375] width 159 height 159
click at [651, 321] on input "d. -44" at bounding box center [650, 316] width 1 height 8
radio input "true"
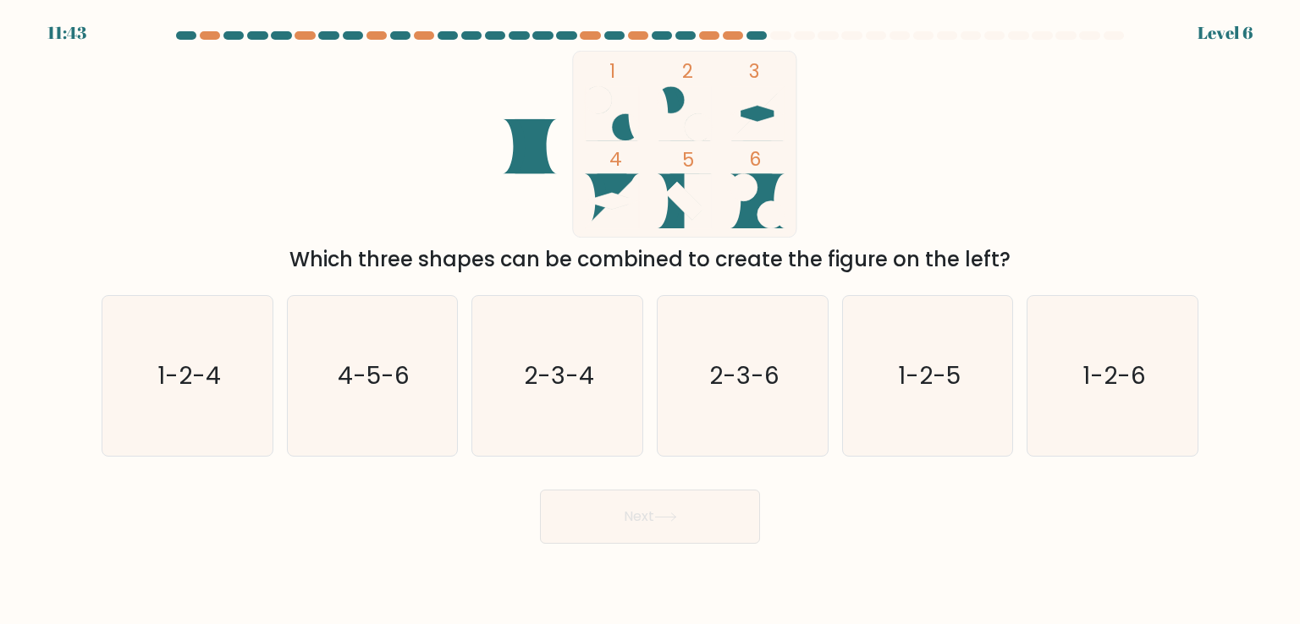
click at [602, 411] on icon "2-3-4" at bounding box center [556, 375] width 159 height 159
click at [650, 321] on input "c. 2-3-4" at bounding box center [650, 316] width 1 height 8
radio input "true"
click at [756, 32] on div at bounding box center [756, 35] width 20 height 8
click at [621, 515] on button "Next" at bounding box center [650, 517] width 220 height 54
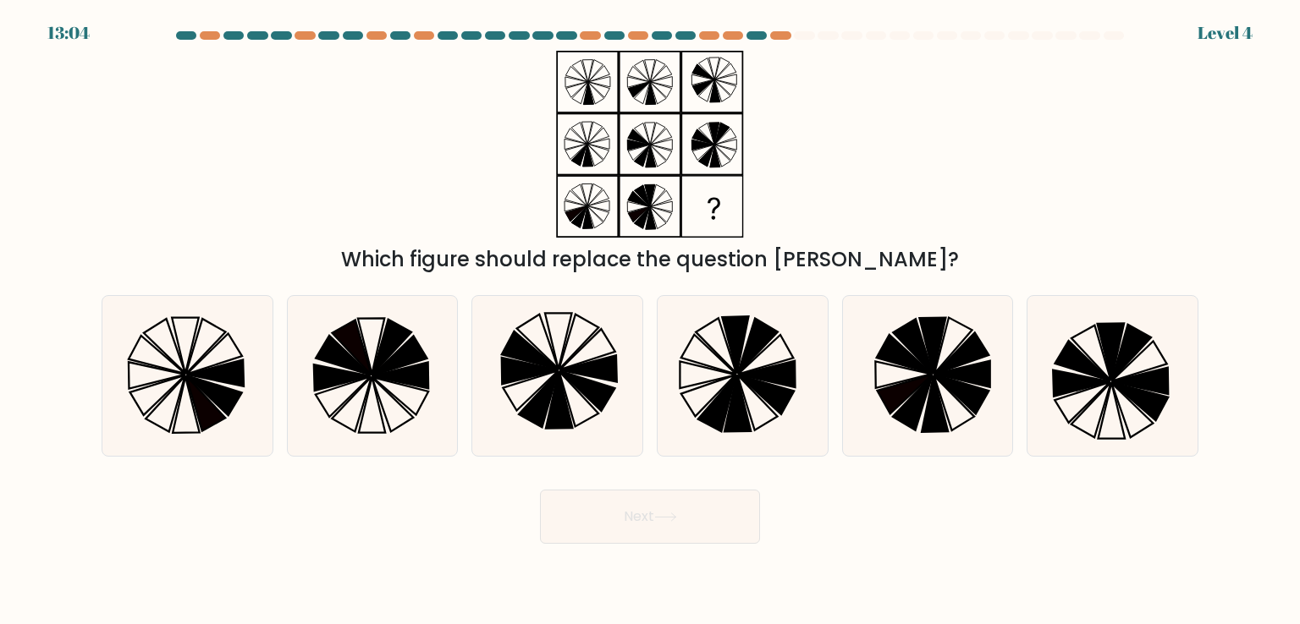
drag, startPoint x: 724, startPoint y: 382, endPoint x: 680, endPoint y: 497, distance: 122.4
click at [680, 497] on form at bounding box center [650, 287] width 1300 height 513
click at [711, 383] on icon at bounding box center [708, 395] width 54 height 41
click at [651, 321] on input "d." at bounding box center [650, 316] width 1 height 8
radio input "true"
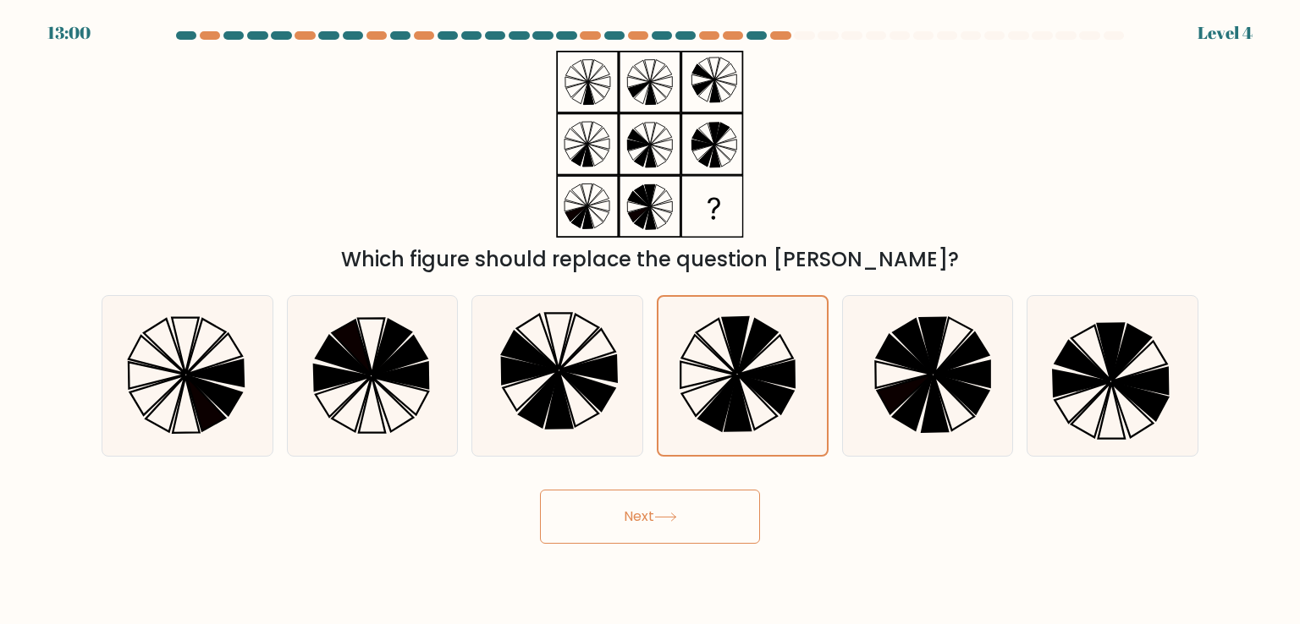
click at [629, 538] on button "Next" at bounding box center [650, 517] width 220 height 54
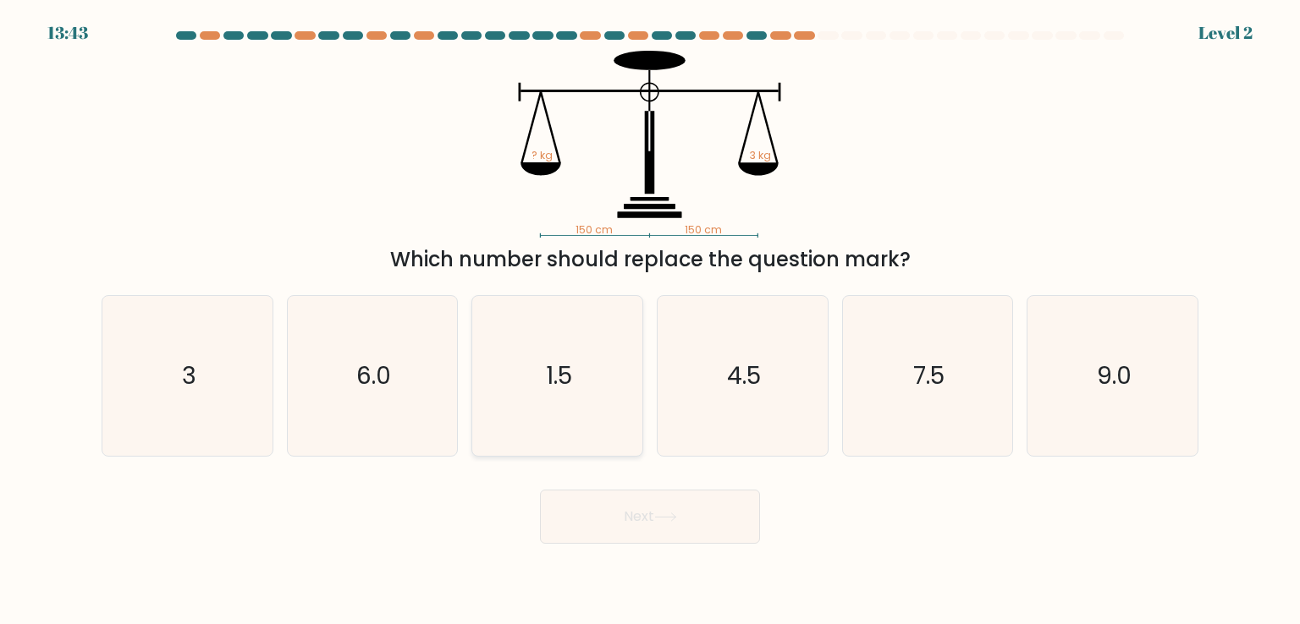
click at [564, 414] on icon "1.5" at bounding box center [556, 375] width 159 height 159
click at [650, 321] on input "c. 1.5" at bounding box center [650, 316] width 1 height 8
radio input "true"
click at [635, 511] on button "Next" at bounding box center [650, 517] width 220 height 54
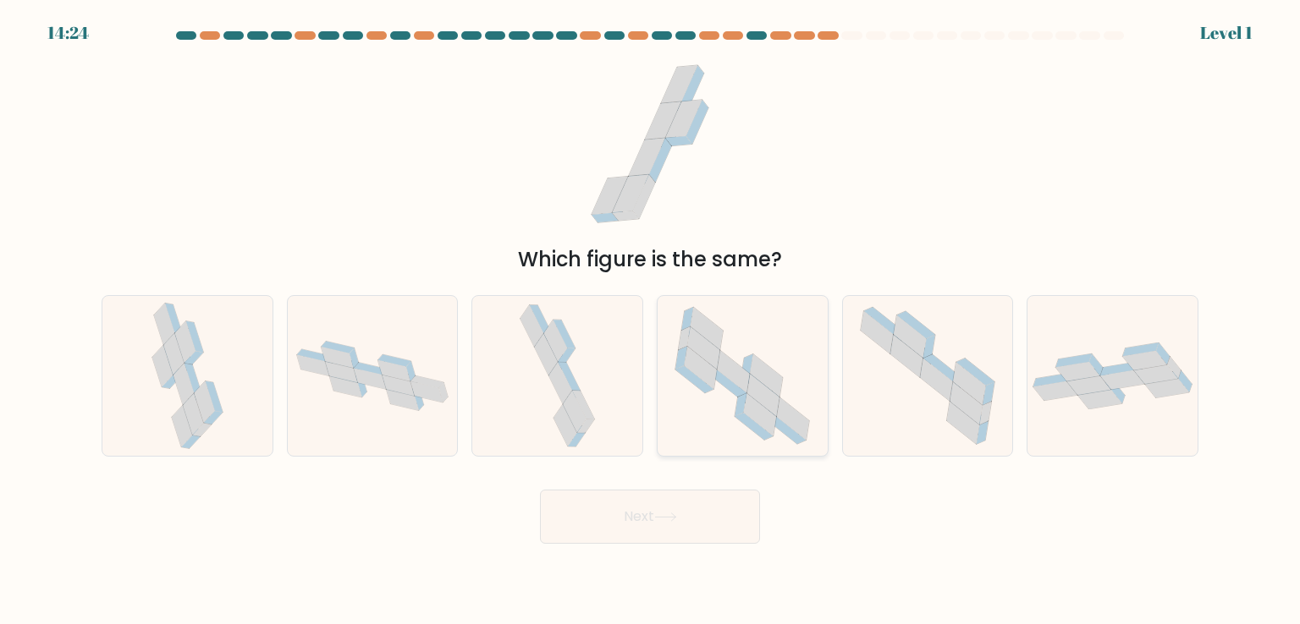
click at [728, 402] on icon at bounding box center [742, 375] width 159 height 159
click at [651, 321] on input "d." at bounding box center [650, 316] width 1 height 8
radio input "true"
click at [701, 517] on button "Next" at bounding box center [650, 517] width 220 height 54
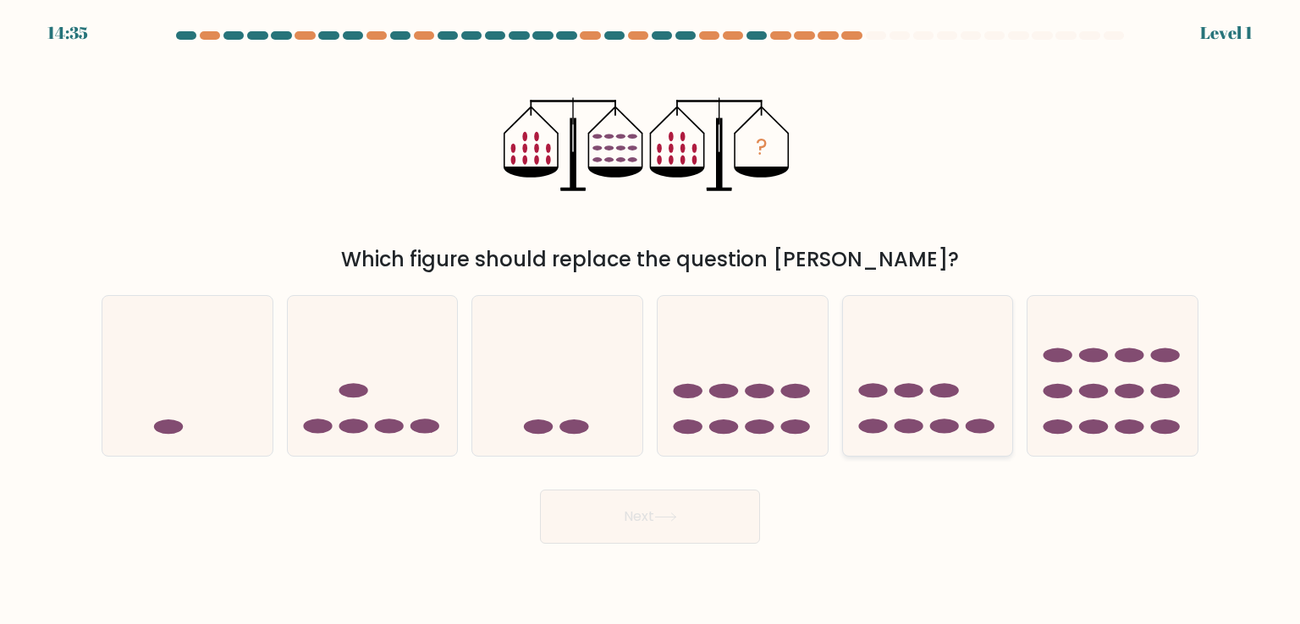
click at [887, 373] on icon at bounding box center [928, 375] width 170 height 140
click at [651, 321] on input "e." at bounding box center [650, 316] width 1 height 8
radio input "true"
click at [680, 495] on button "Next" at bounding box center [650, 517] width 220 height 54
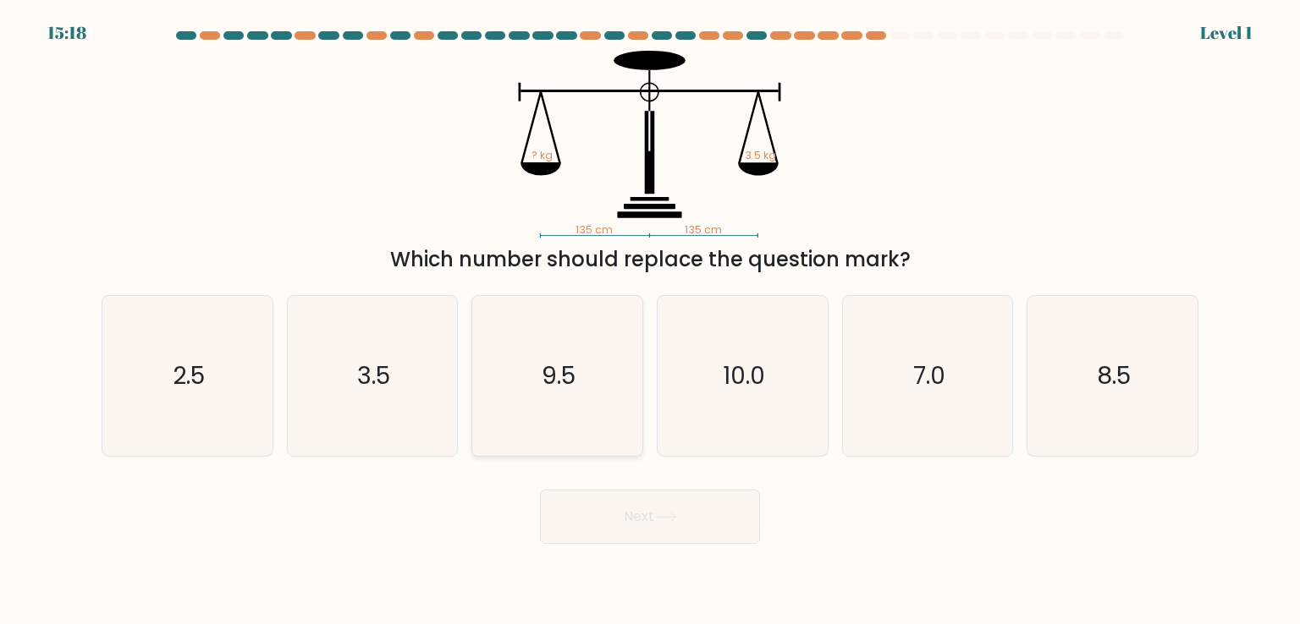
click at [615, 420] on icon "9.5" at bounding box center [556, 375] width 159 height 159
click at [650, 321] on input "c. 9.5" at bounding box center [650, 316] width 1 height 8
radio input "true"
click at [386, 405] on icon "3.5" at bounding box center [372, 375] width 159 height 159
click at [650, 321] on input "b. 3.5" at bounding box center [650, 316] width 1 height 8
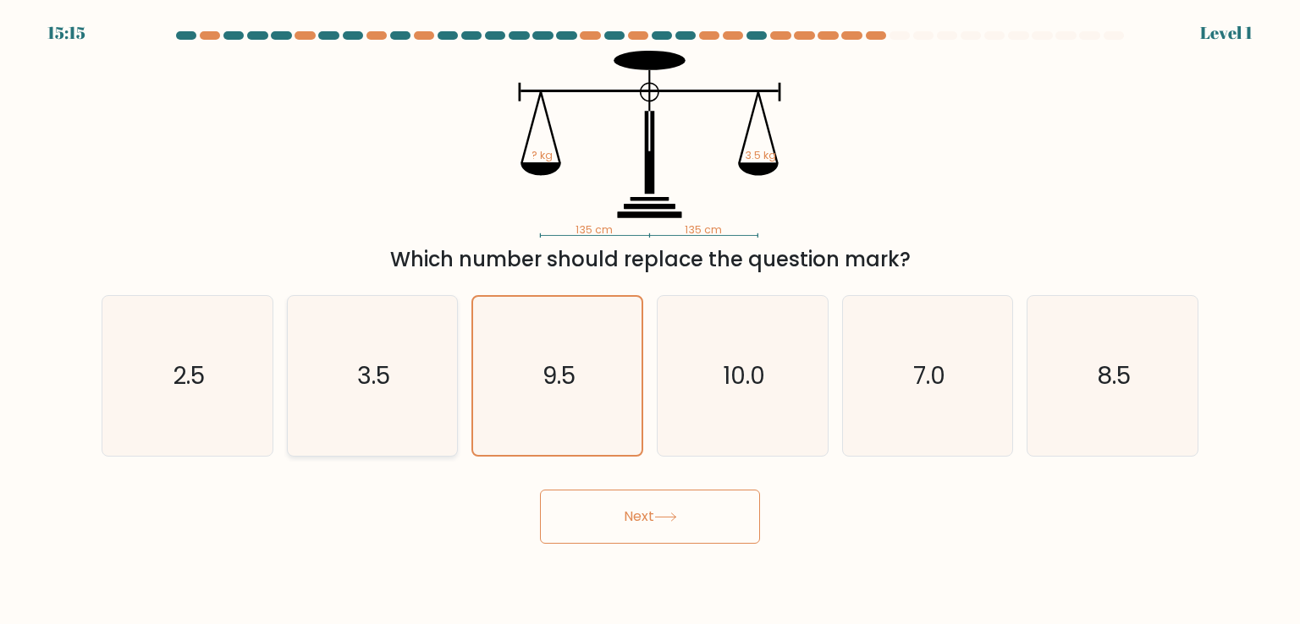
radio input "true"
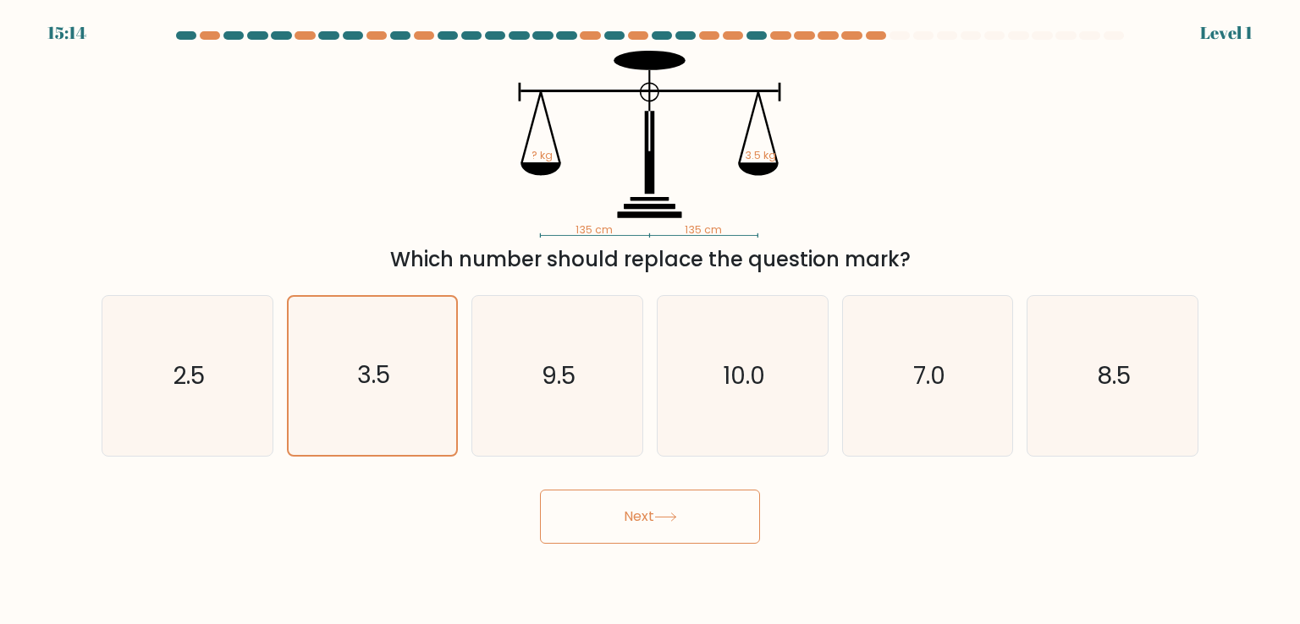
click at [640, 512] on button "Next" at bounding box center [650, 517] width 220 height 54
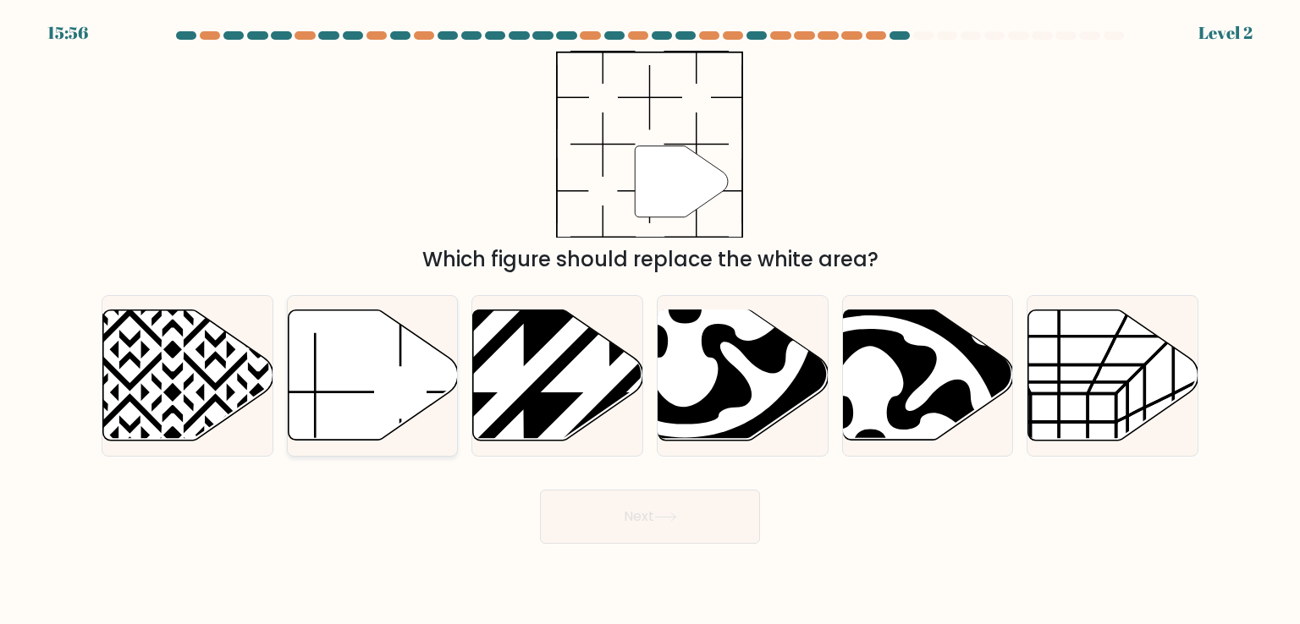
click at [417, 362] on icon at bounding box center [373, 376] width 170 height 130
click at [650, 321] on input "b." at bounding box center [650, 316] width 1 height 8
radio input "true"
click at [597, 510] on button "Next" at bounding box center [650, 517] width 220 height 54
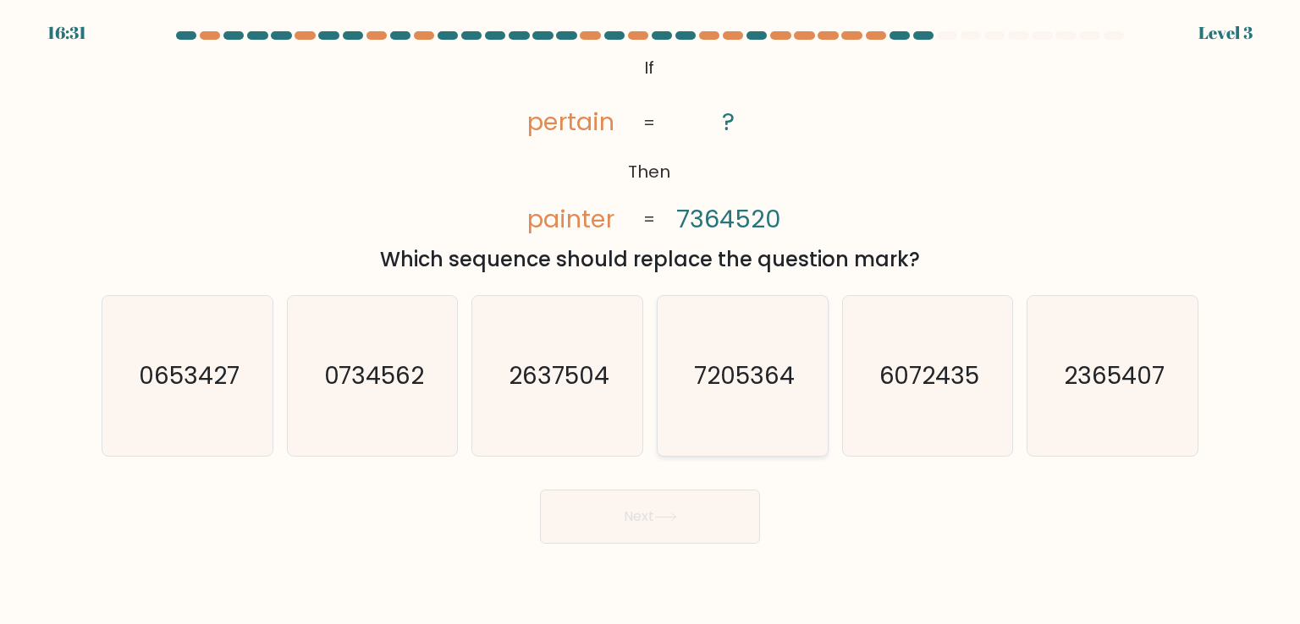
click at [751, 399] on icon "7205364" at bounding box center [742, 375] width 159 height 159
click at [651, 321] on input "d. 7205364" at bounding box center [650, 316] width 1 height 8
radio input "true"
click at [622, 519] on button "Next" at bounding box center [650, 517] width 220 height 54
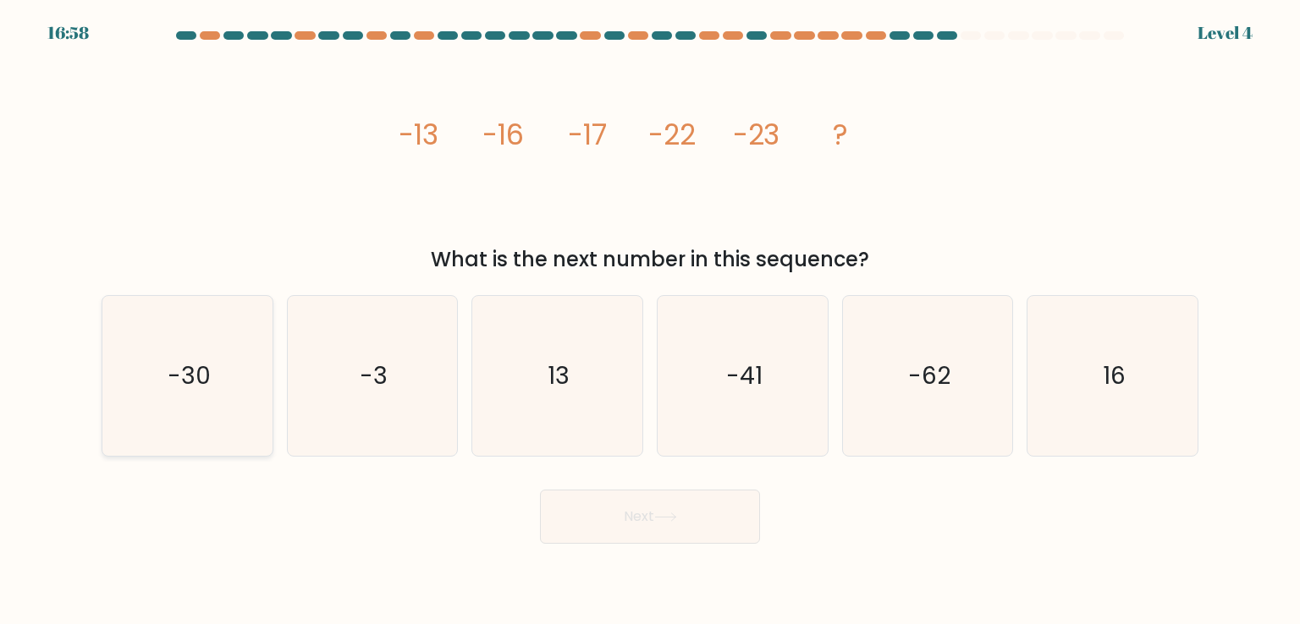
click at [200, 375] on text "-30" at bounding box center [189, 376] width 43 height 34
click at [650, 321] on input "a. -30" at bounding box center [650, 316] width 1 height 8
radio input "true"
click at [601, 513] on button "Next" at bounding box center [650, 517] width 220 height 54
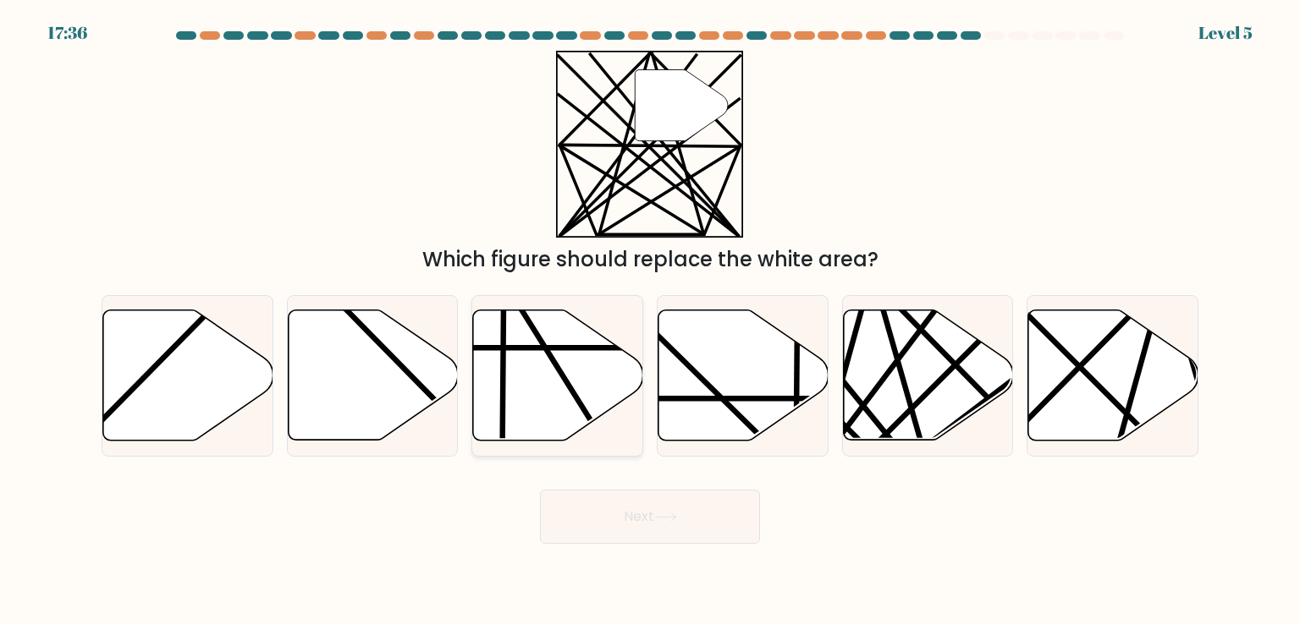
click at [572, 377] on icon at bounding box center [558, 376] width 170 height 130
click at [650, 321] on input "c." at bounding box center [650, 316] width 1 height 8
radio input "true"
click at [639, 521] on button "Next" at bounding box center [650, 517] width 220 height 54
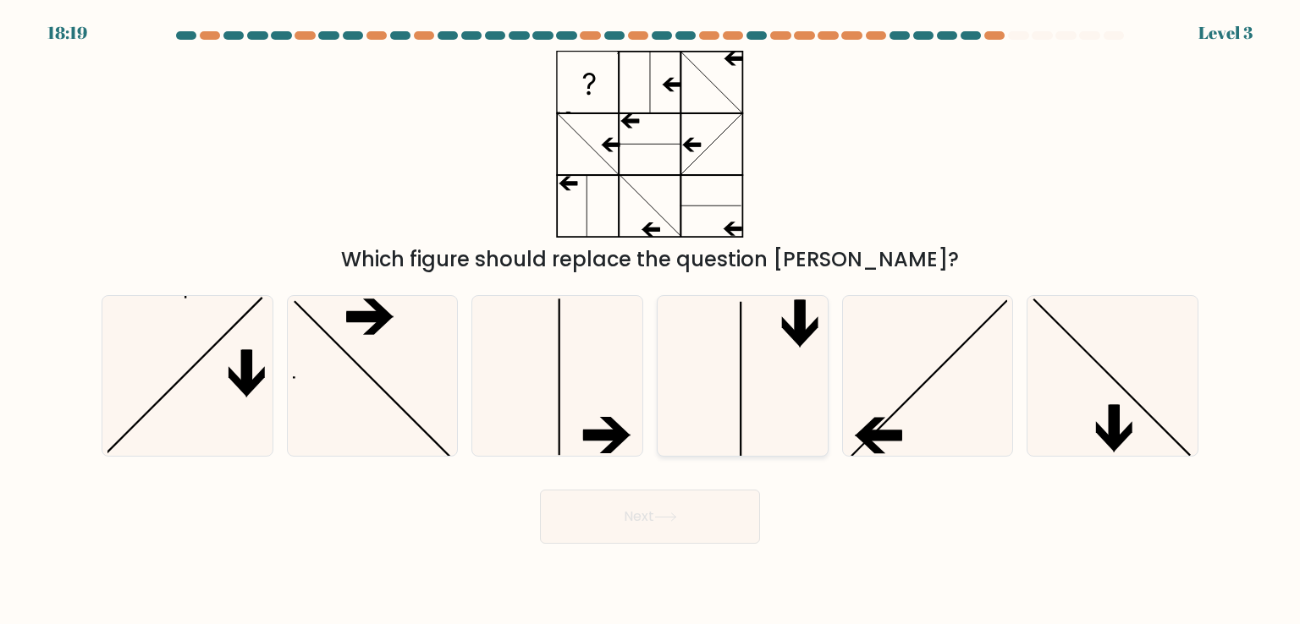
click at [670, 414] on icon at bounding box center [742, 375] width 159 height 159
click at [651, 321] on input "d." at bounding box center [650, 316] width 1 height 8
radio input "true"
click at [670, 519] on icon at bounding box center [665, 517] width 23 height 9
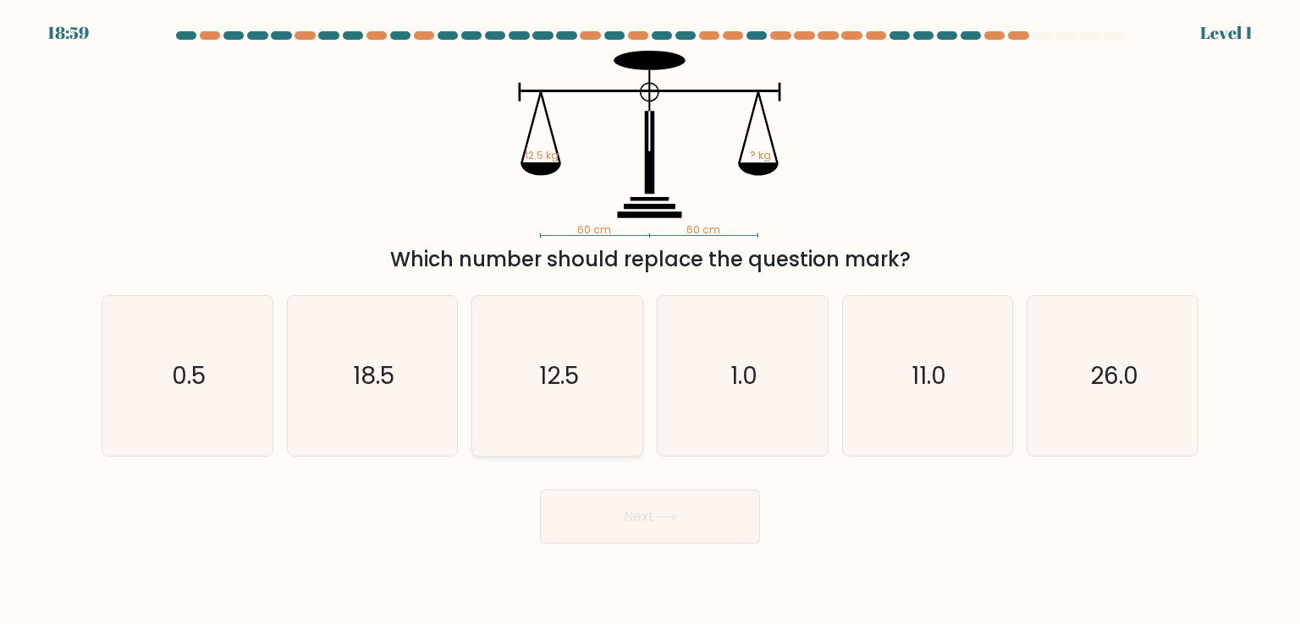
click at [494, 368] on icon "12.5" at bounding box center [556, 375] width 159 height 159
click at [650, 321] on input "c. 12.5" at bounding box center [650, 316] width 1 height 8
radio input "true"
click at [665, 503] on button "Next" at bounding box center [650, 517] width 220 height 54
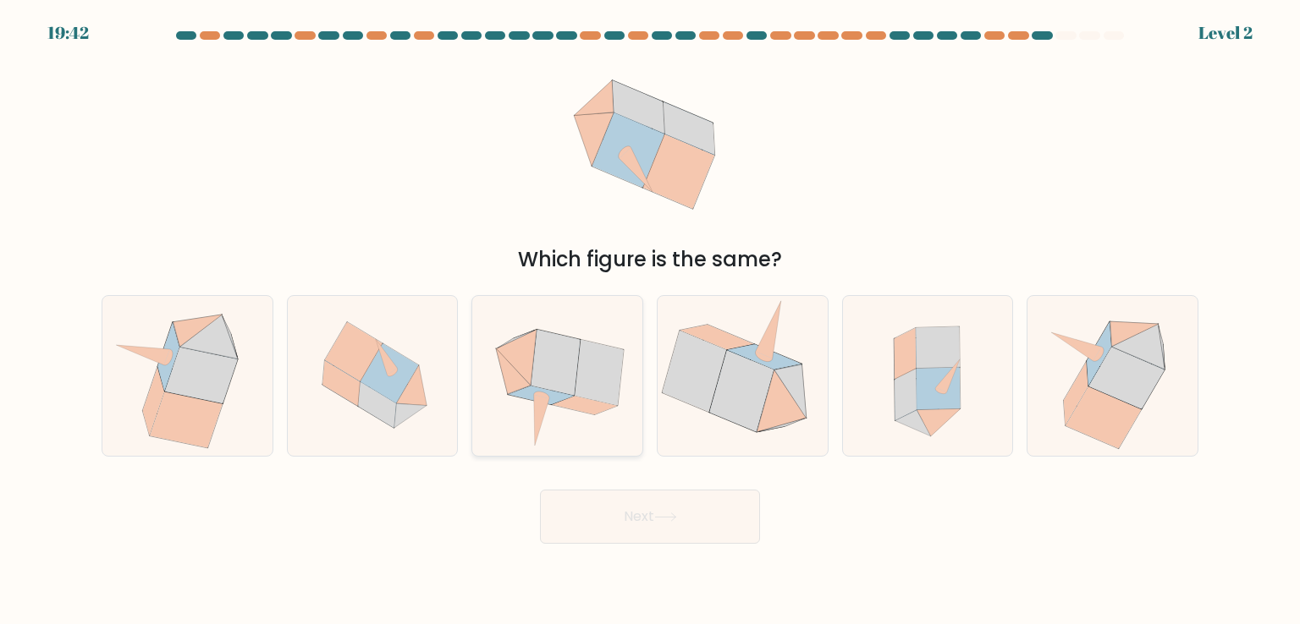
click at [601, 389] on icon at bounding box center [599, 372] width 49 height 65
click at [650, 321] on input "c." at bounding box center [650, 316] width 1 height 8
radio input "true"
click at [630, 517] on button "Next" at bounding box center [650, 517] width 220 height 54
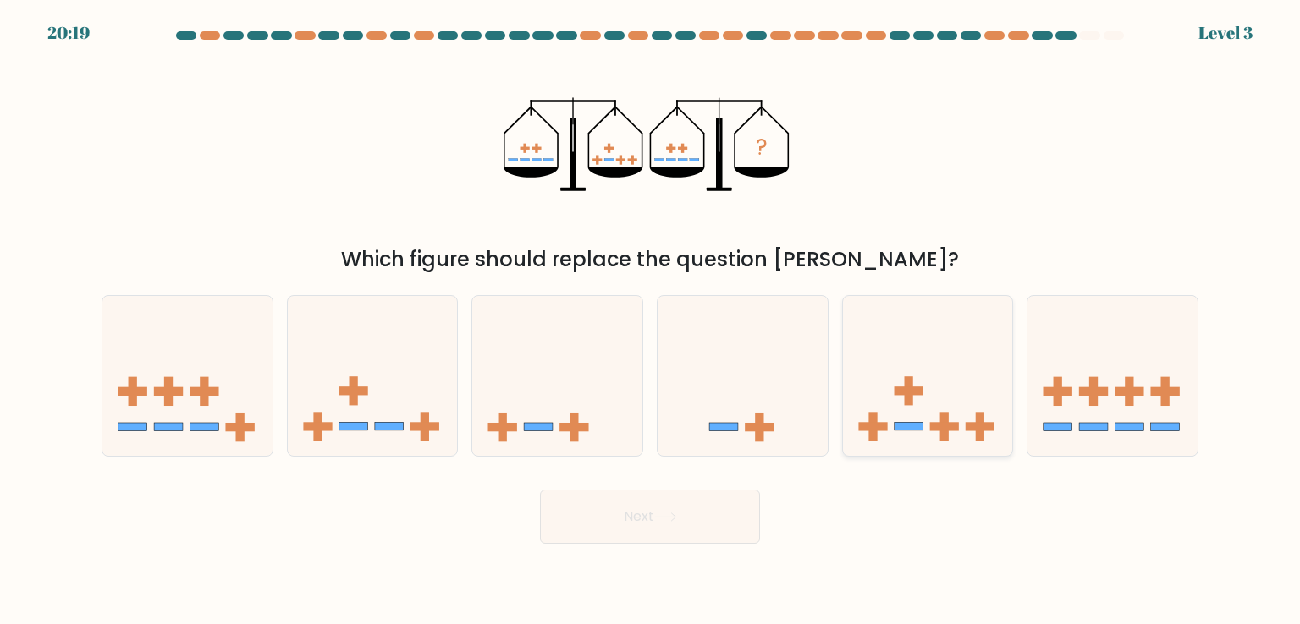
click at [894, 412] on icon at bounding box center [928, 375] width 170 height 140
click at [651, 321] on input "e." at bounding box center [650, 316] width 1 height 8
radio input "true"
click at [676, 524] on button "Next" at bounding box center [650, 517] width 220 height 54
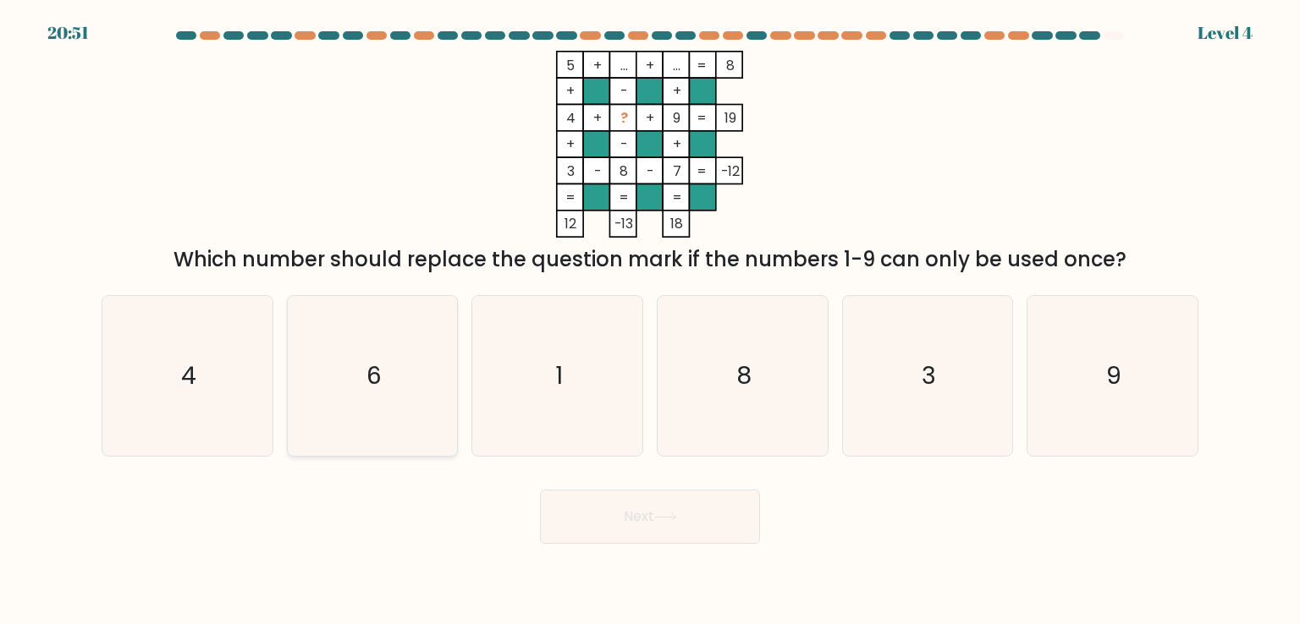
click at [393, 432] on icon "6" at bounding box center [372, 375] width 159 height 159
click at [650, 321] on input "b. 6" at bounding box center [650, 316] width 1 height 8
radio input "true"
click at [667, 542] on button "Next" at bounding box center [650, 517] width 220 height 54
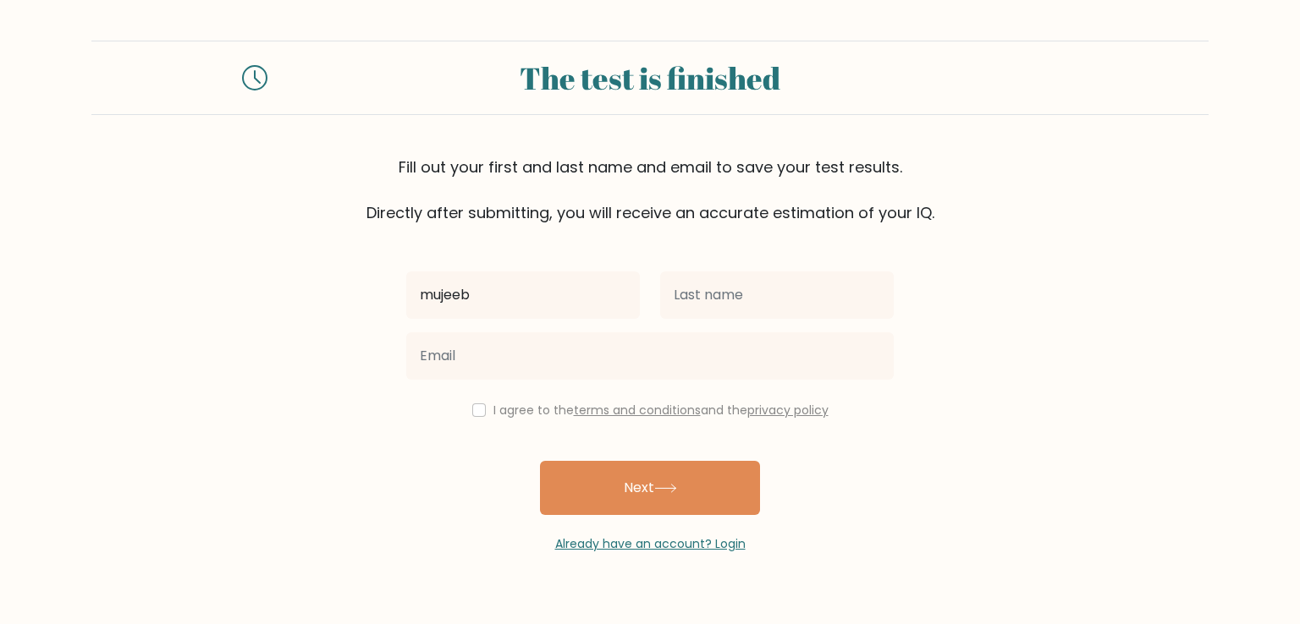
type input "mujeeb"
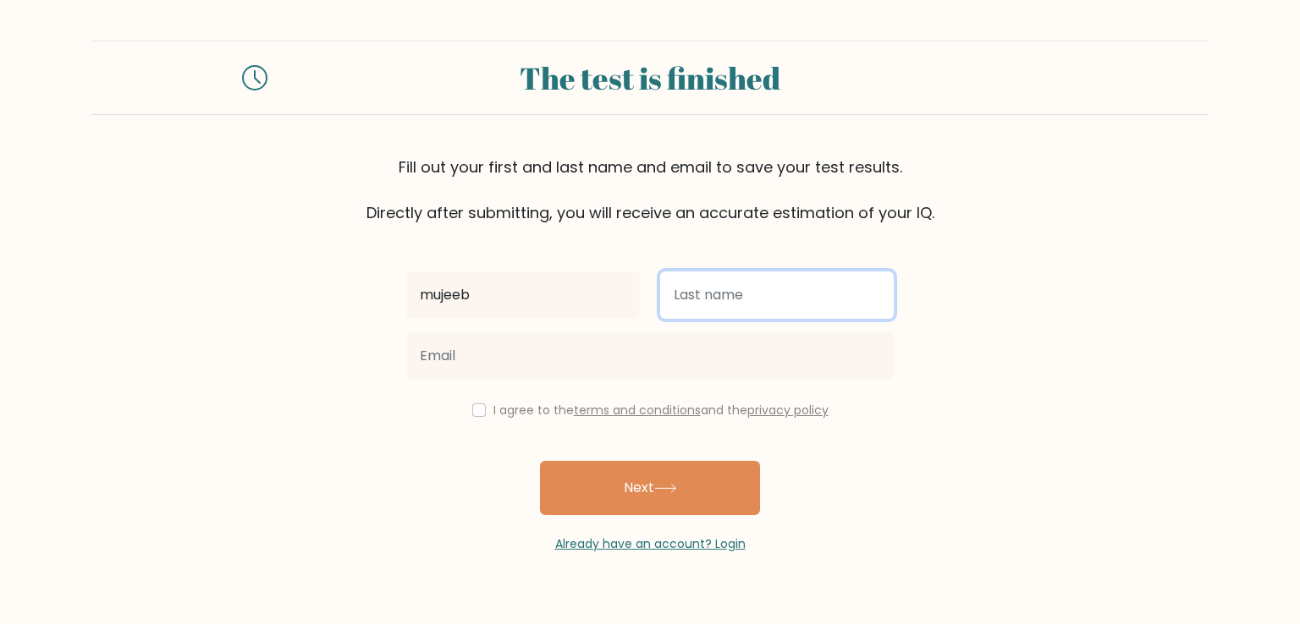
click at [684, 288] on input "text" at bounding box center [777, 295] width 234 height 47
type input "[MEDICAL_DATA]"
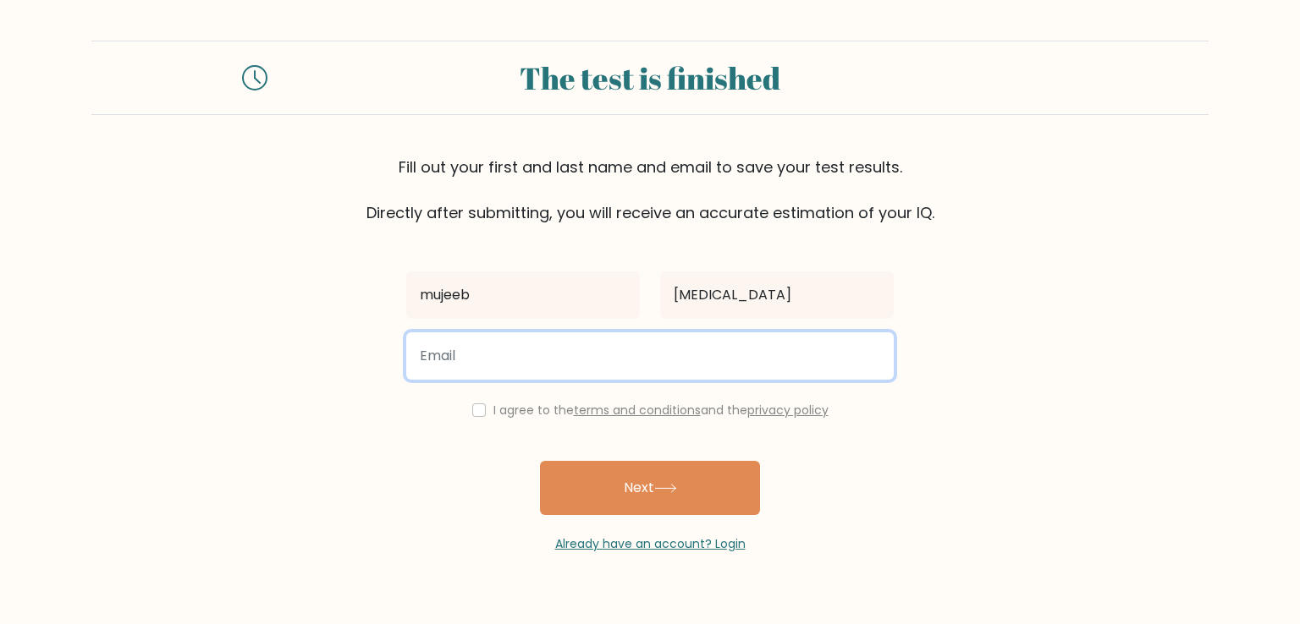
click at [511, 363] on input "email" at bounding box center [649, 356] width 487 height 47
type input "[EMAIL_ADDRESS][DOMAIN_NAME]"
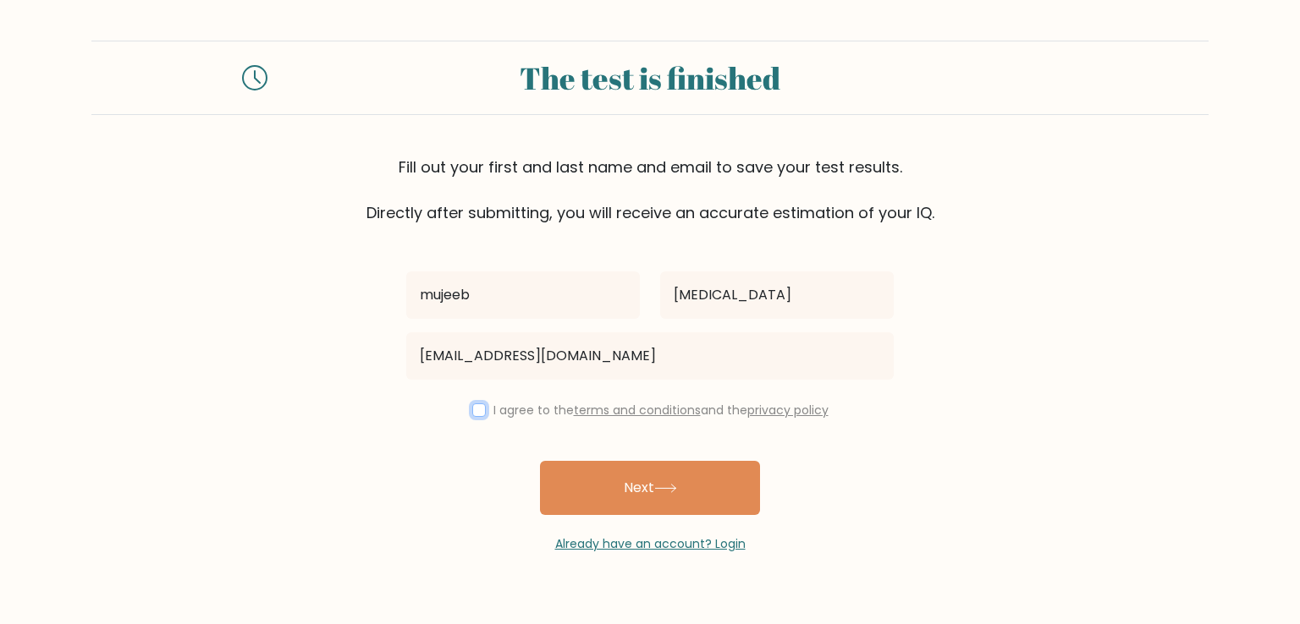
click at [477, 416] on input "checkbox" at bounding box center [479, 411] width 14 height 14
checkbox input "true"
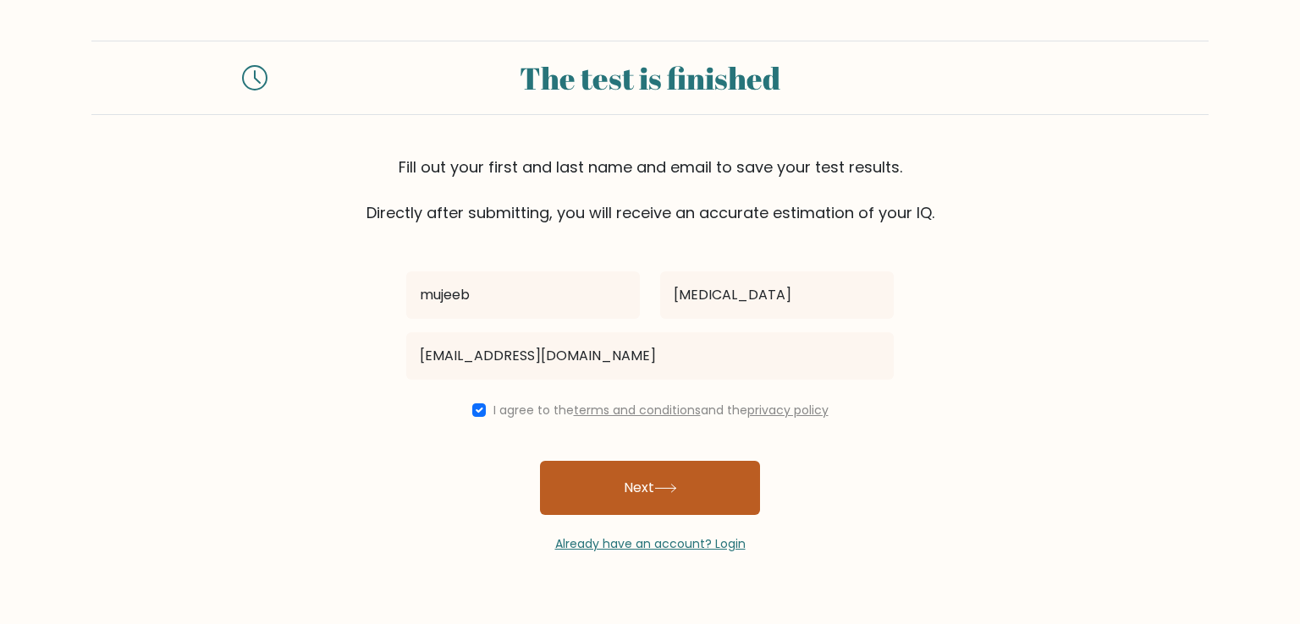
click at [695, 487] on button "Next" at bounding box center [650, 488] width 220 height 54
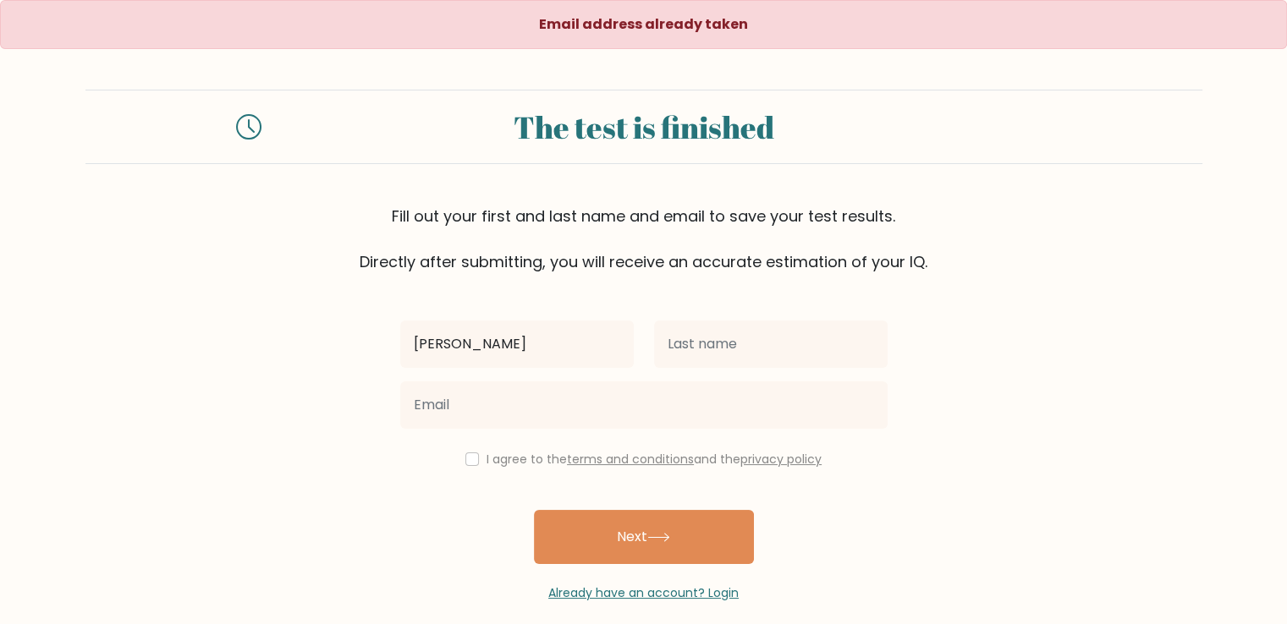
type input "mujeeb"
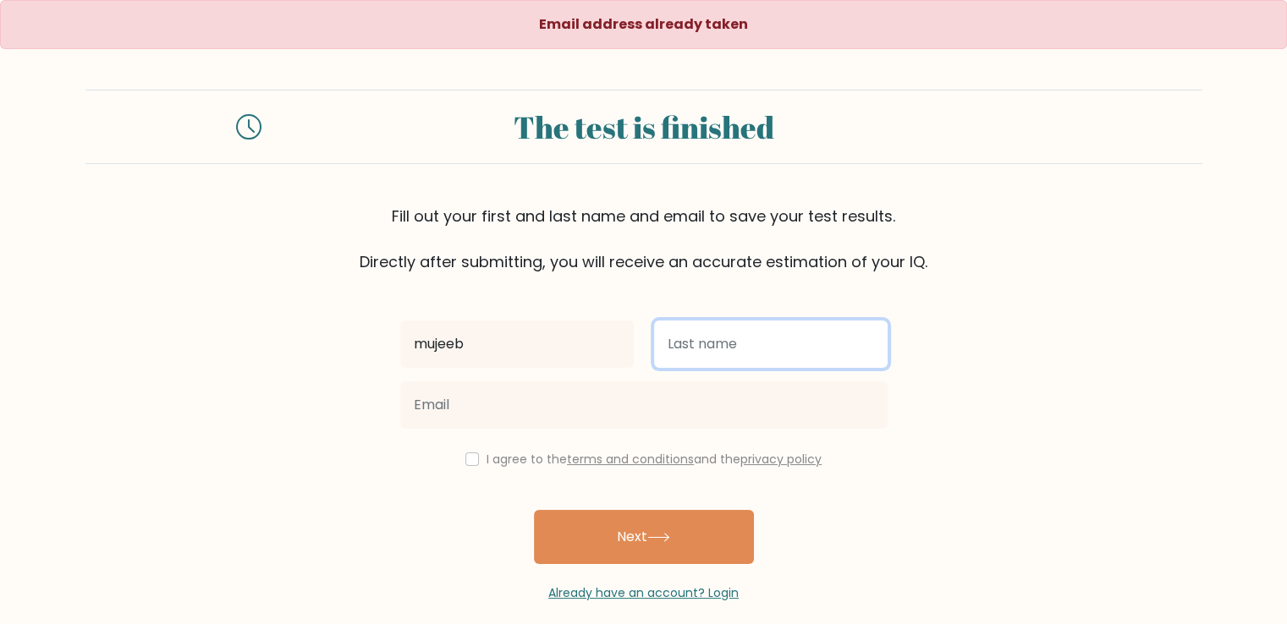
click at [718, 342] on input "text" at bounding box center [771, 344] width 234 height 47
type input "alli"
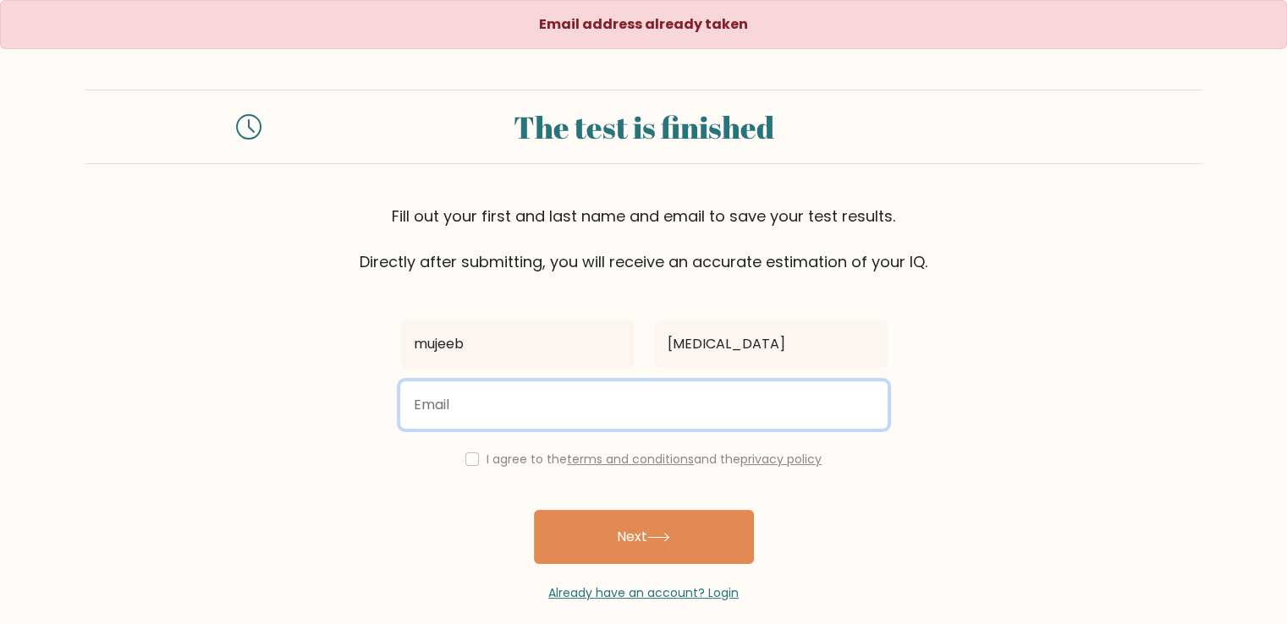
click at [573, 408] on input "email" at bounding box center [643, 405] width 487 height 47
type input "mujeebduroti@gmail.com"
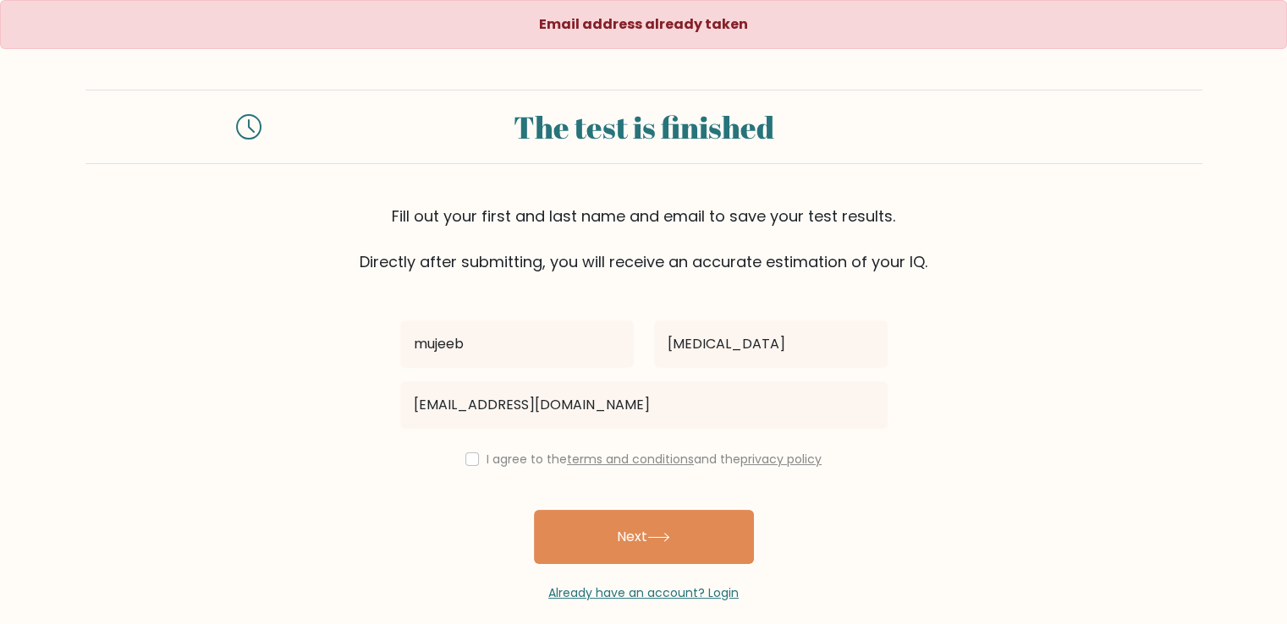
click at [460, 454] on div "I agree to the terms and conditions and the privacy policy" at bounding box center [644, 459] width 508 height 20
click at [470, 454] on input "checkbox" at bounding box center [472, 460] width 14 height 14
checkbox input "true"
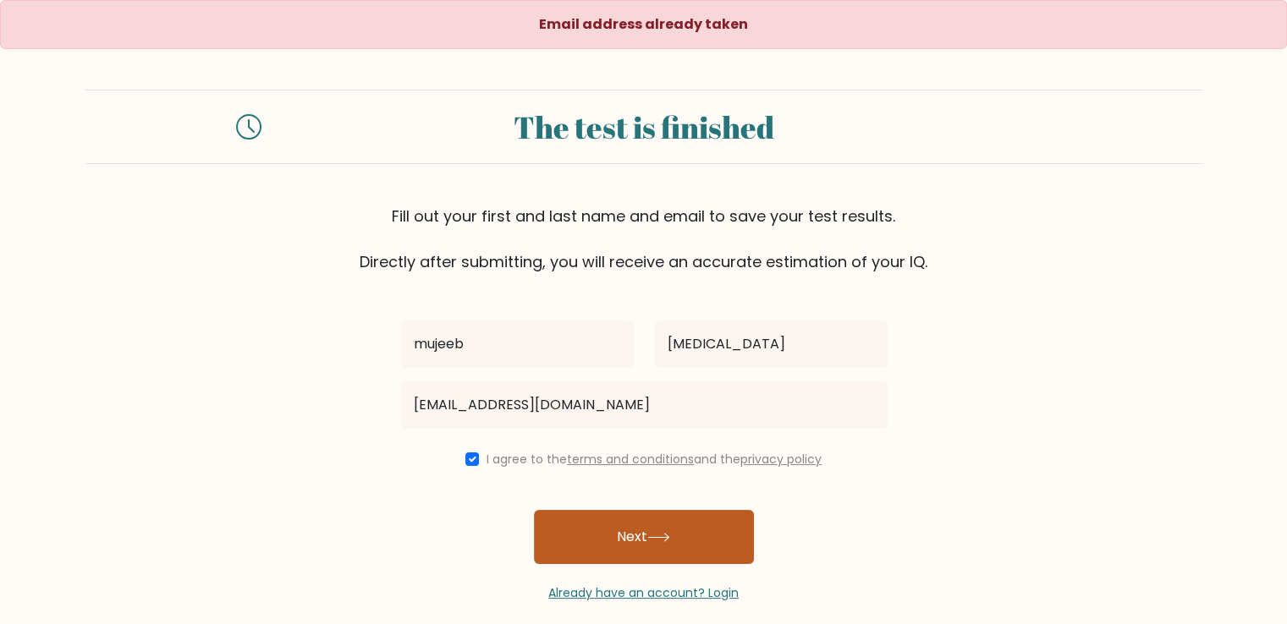
click at [609, 527] on button "Next" at bounding box center [644, 537] width 220 height 54
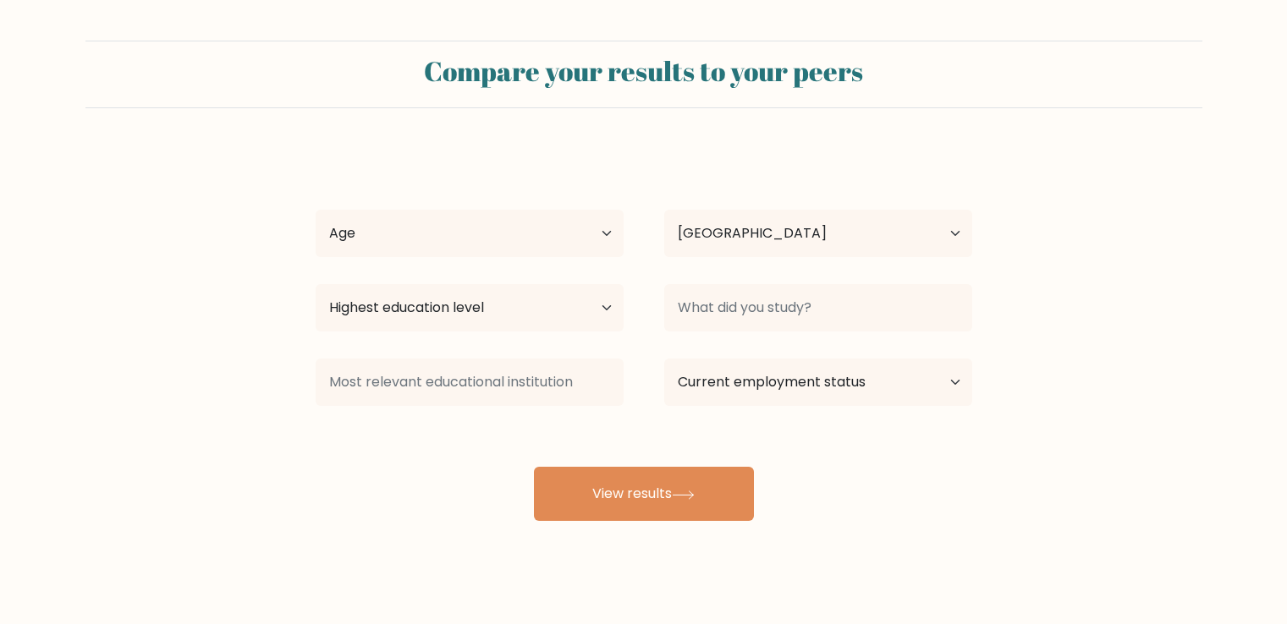
select select "NG"
click at [607, 235] on select "Age Under [DEMOGRAPHIC_DATA] [DEMOGRAPHIC_DATA] [DEMOGRAPHIC_DATA] [DEMOGRAPHIC…" at bounding box center [470, 233] width 308 height 47
select select "18_24"
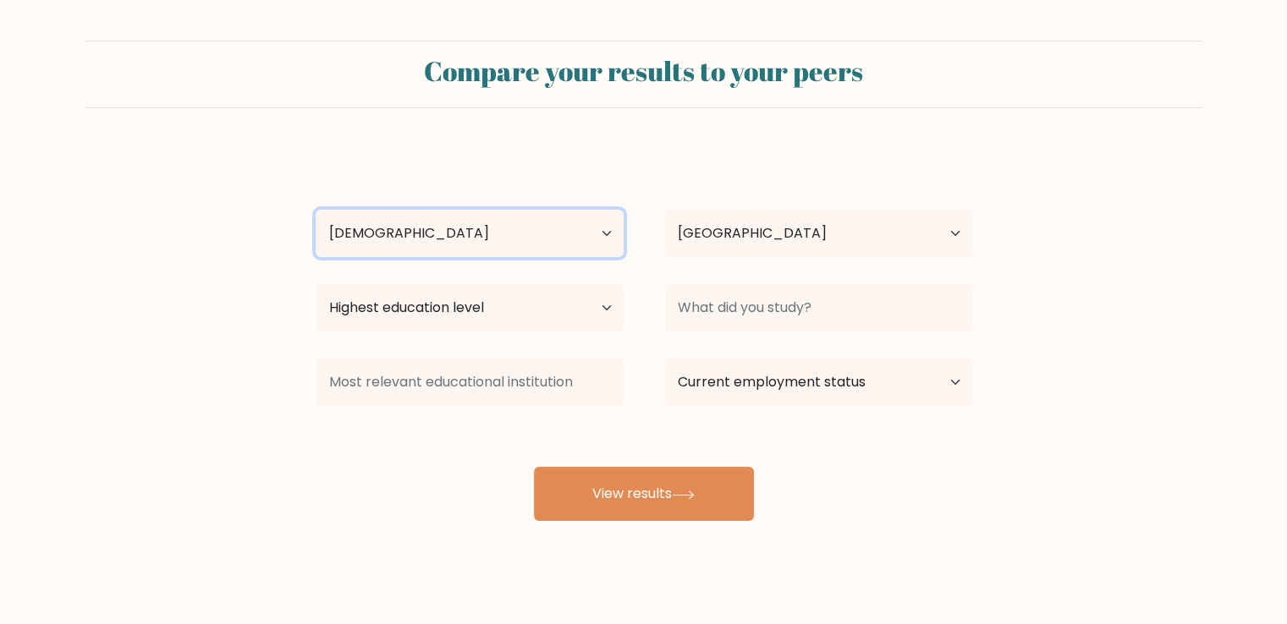
click at [316, 210] on select "Age Under [DEMOGRAPHIC_DATA] [DEMOGRAPHIC_DATA] [DEMOGRAPHIC_DATA] [DEMOGRAPHIC…" at bounding box center [470, 233] width 308 height 47
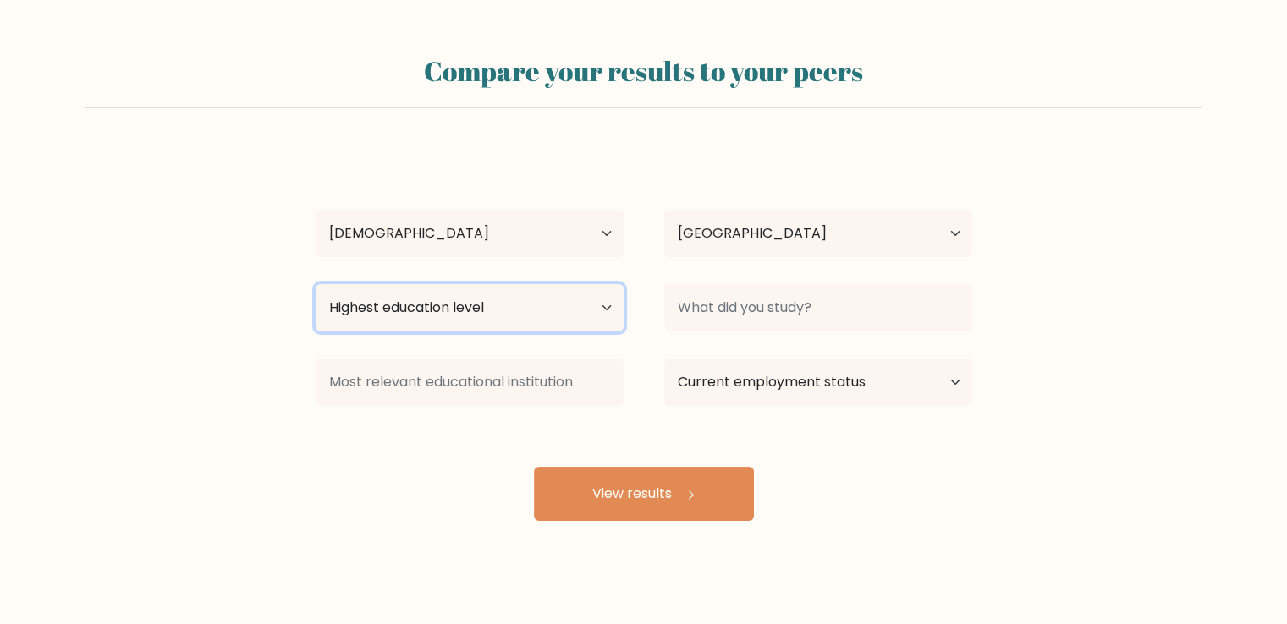
click at [602, 306] on select "Highest education level No schooling Primary Lower Secondary Upper Secondary Oc…" at bounding box center [470, 307] width 308 height 47
select select "bachelors_degree"
click at [316, 284] on select "Highest education level No schooling Primary Lower Secondary Upper Secondary Oc…" at bounding box center [470, 307] width 308 height 47
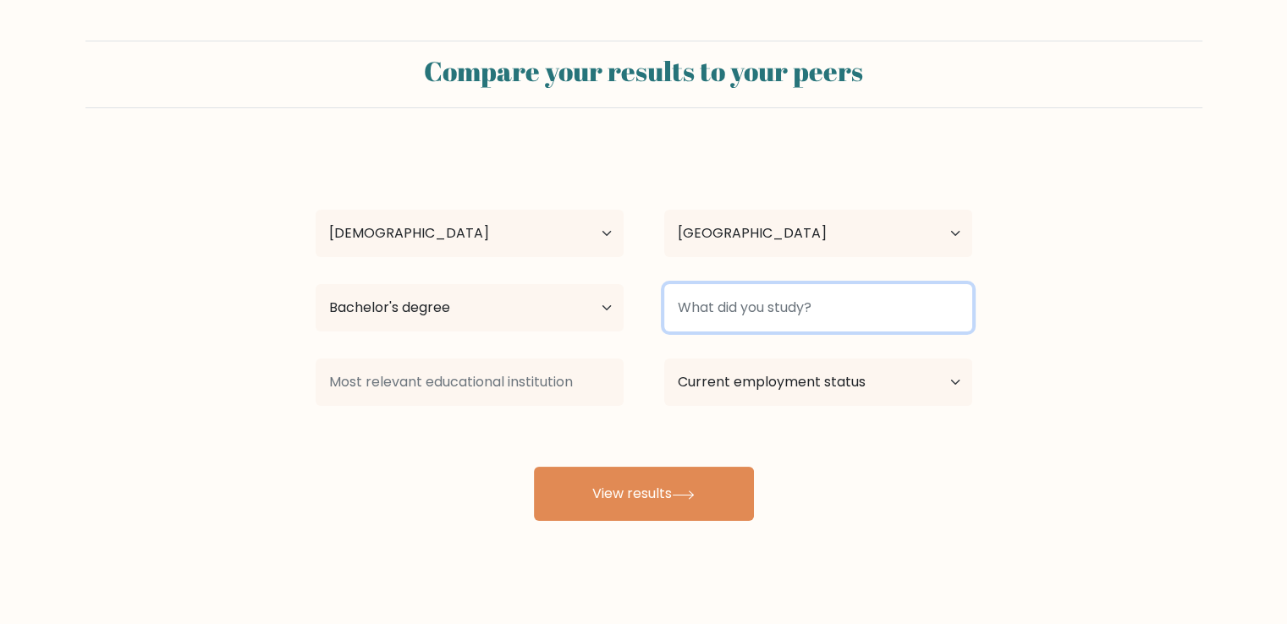
click at [719, 305] on input at bounding box center [818, 307] width 308 height 47
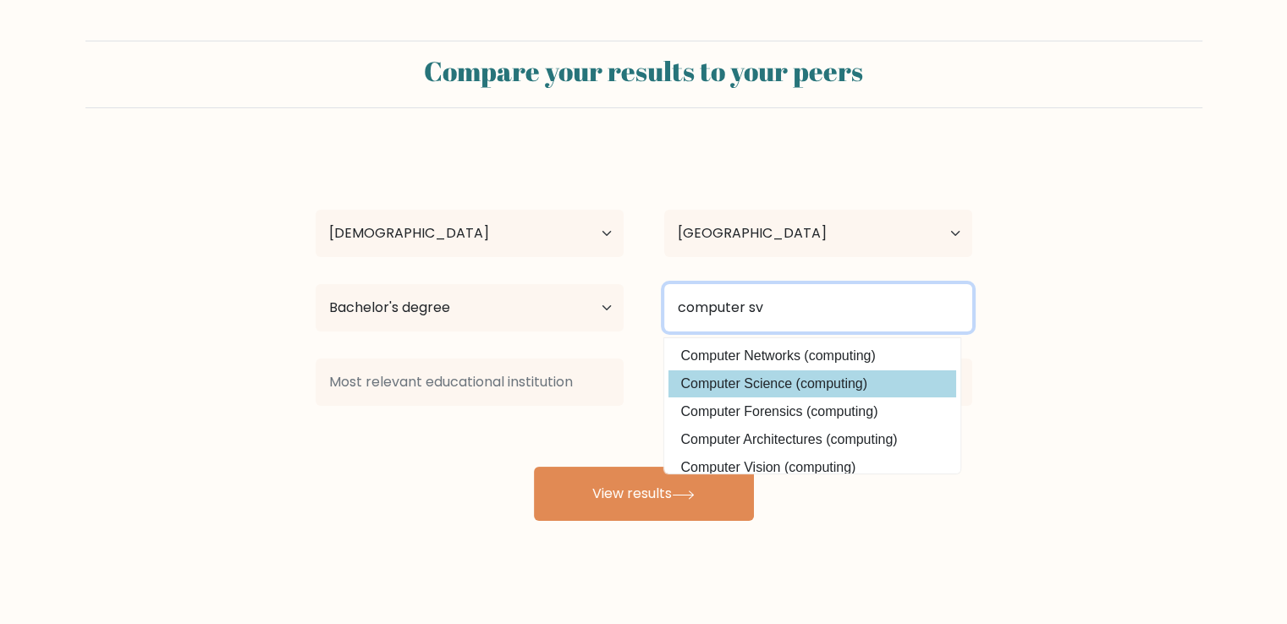
type input "computer sv"
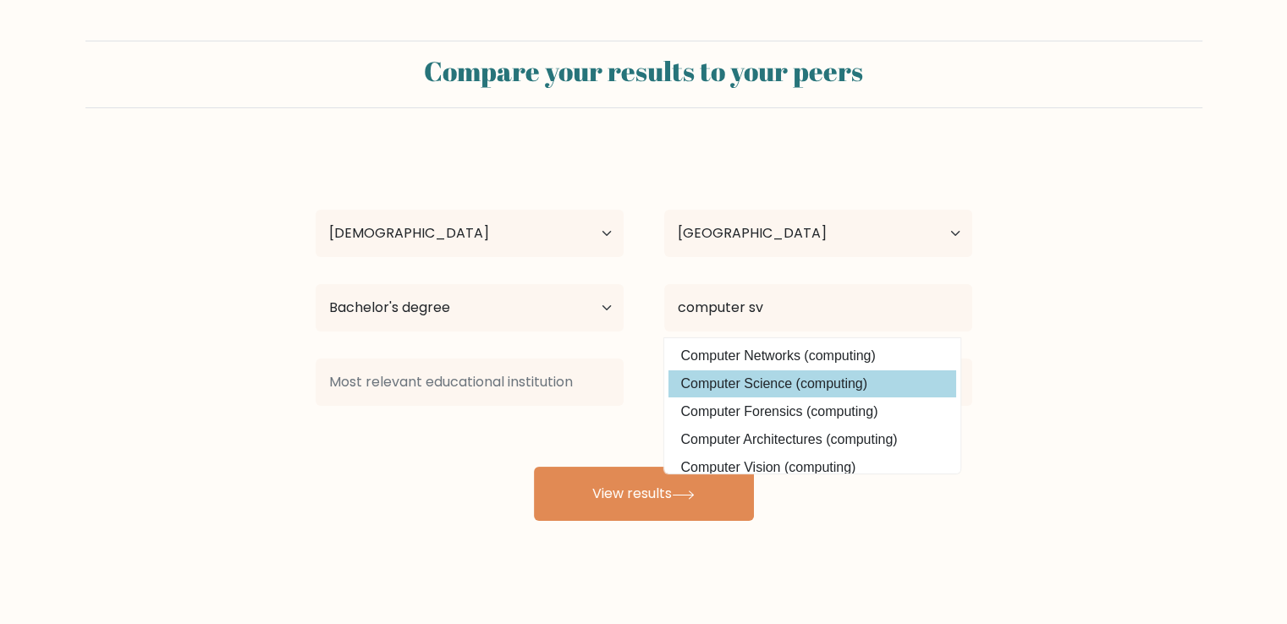
click at [786, 383] on div "mujeeb alli Age Under 18 years old 18-24 years old 25-34 years old 35-44 years …" at bounding box center [643, 335] width 677 height 372
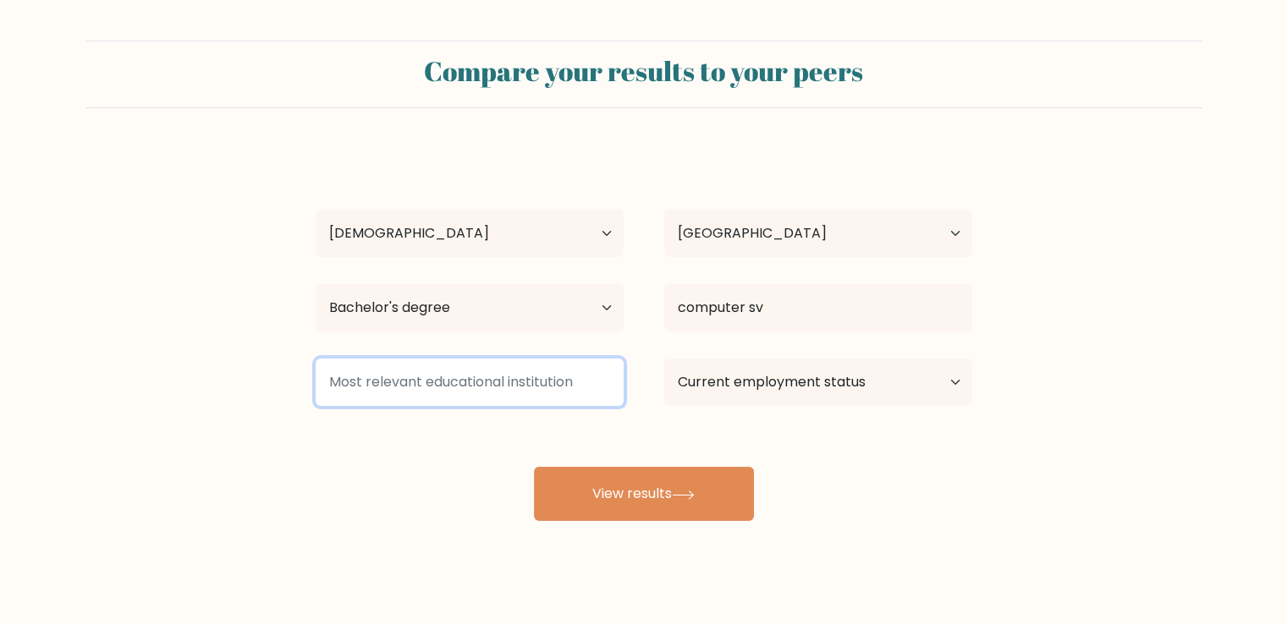
click at [463, 389] on input at bounding box center [470, 382] width 308 height 47
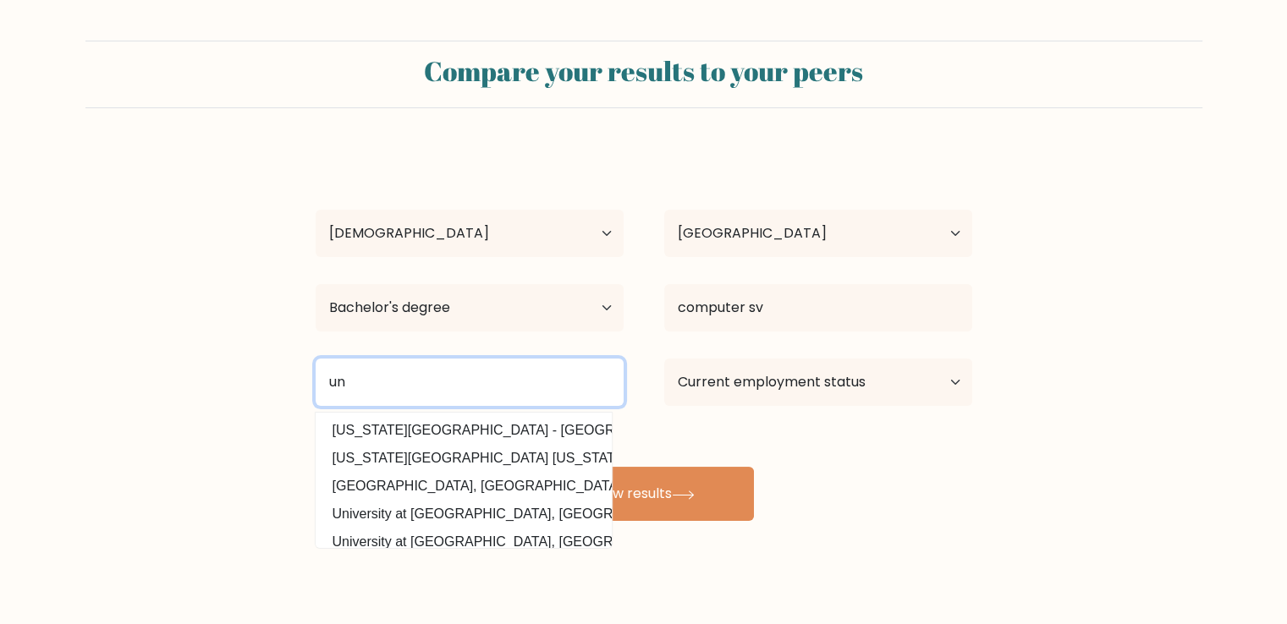
type input "u"
type input "a"
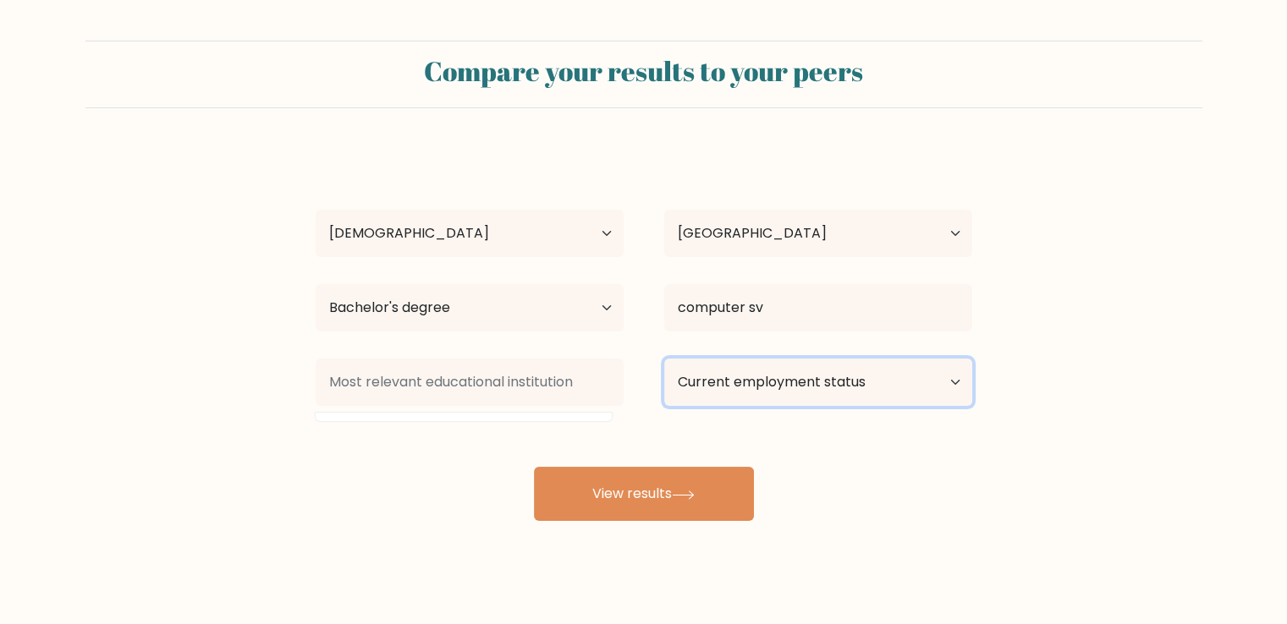
click at [800, 373] on select "Current employment status Employed Student Retired Other / prefer not to answer" at bounding box center [818, 382] width 308 height 47
select select "student"
click at [664, 359] on select "Current employment status Employed Student Retired Other / prefer not to answer" at bounding box center [818, 382] width 308 height 47
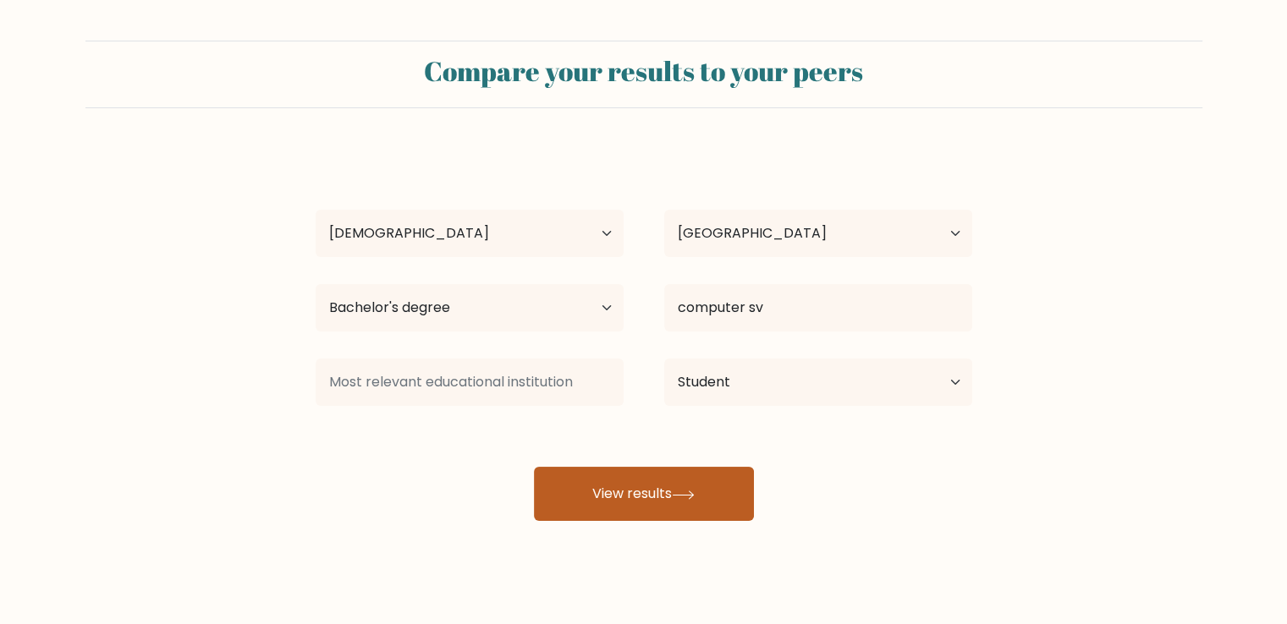
click at [597, 509] on button "View results" at bounding box center [644, 494] width 220 height 54
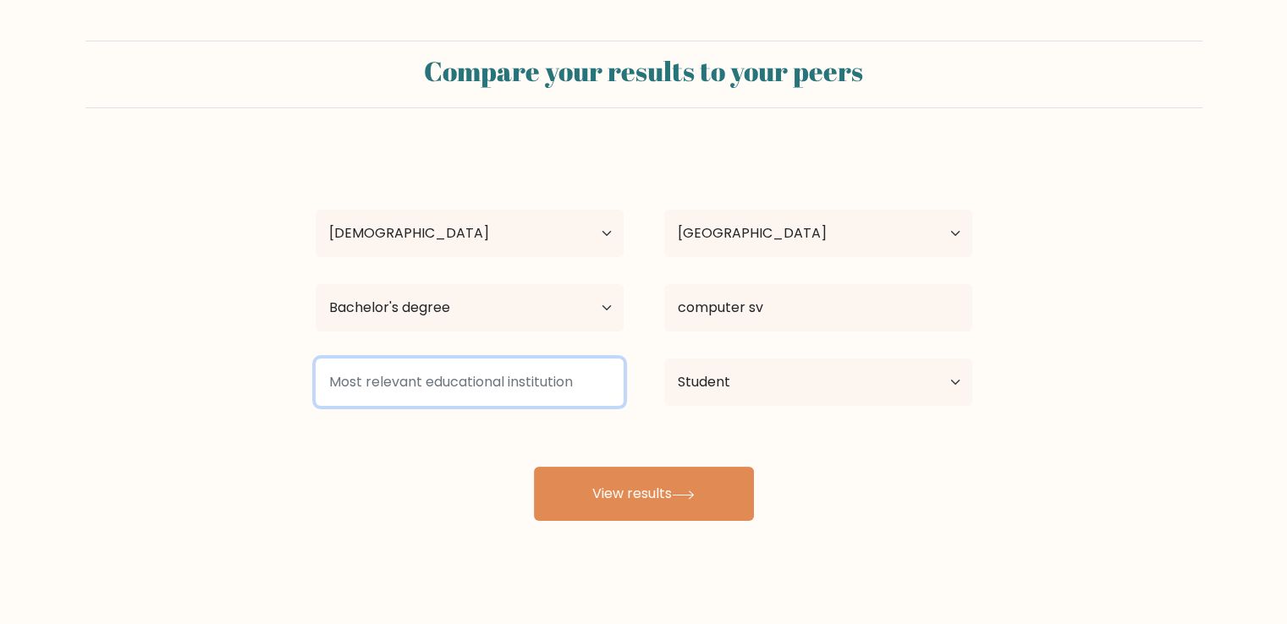
click at [473, 395] on input at bounding box center [470, 382] width 308 height 47
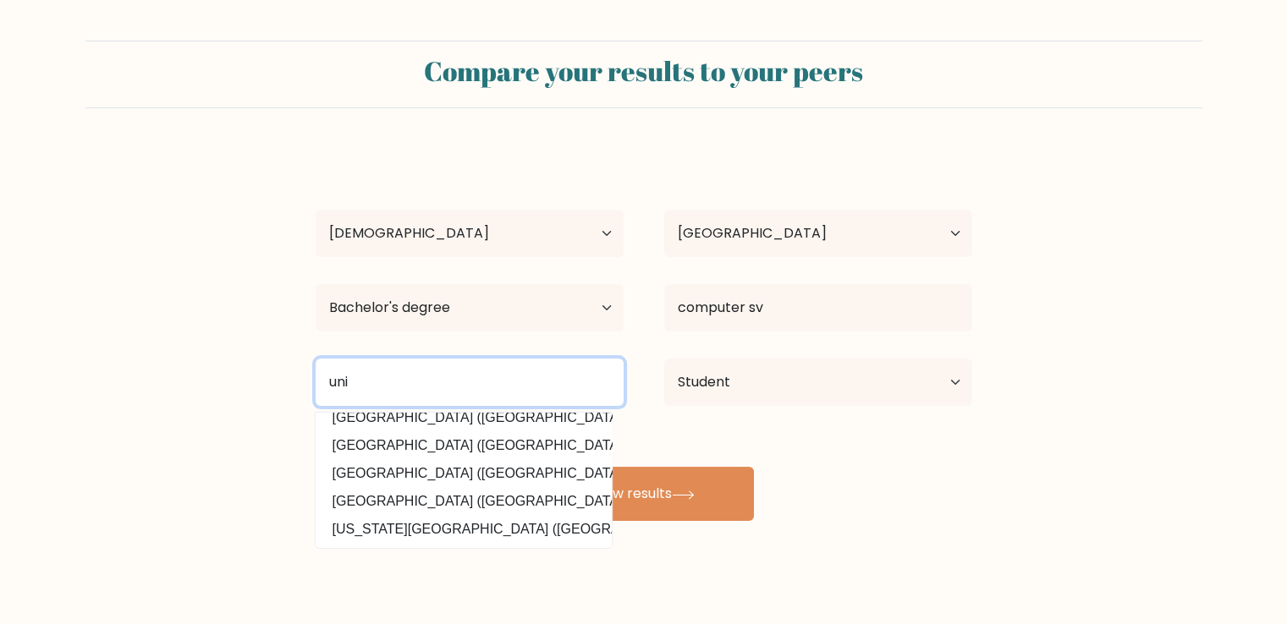
scroll to position [17, 0]
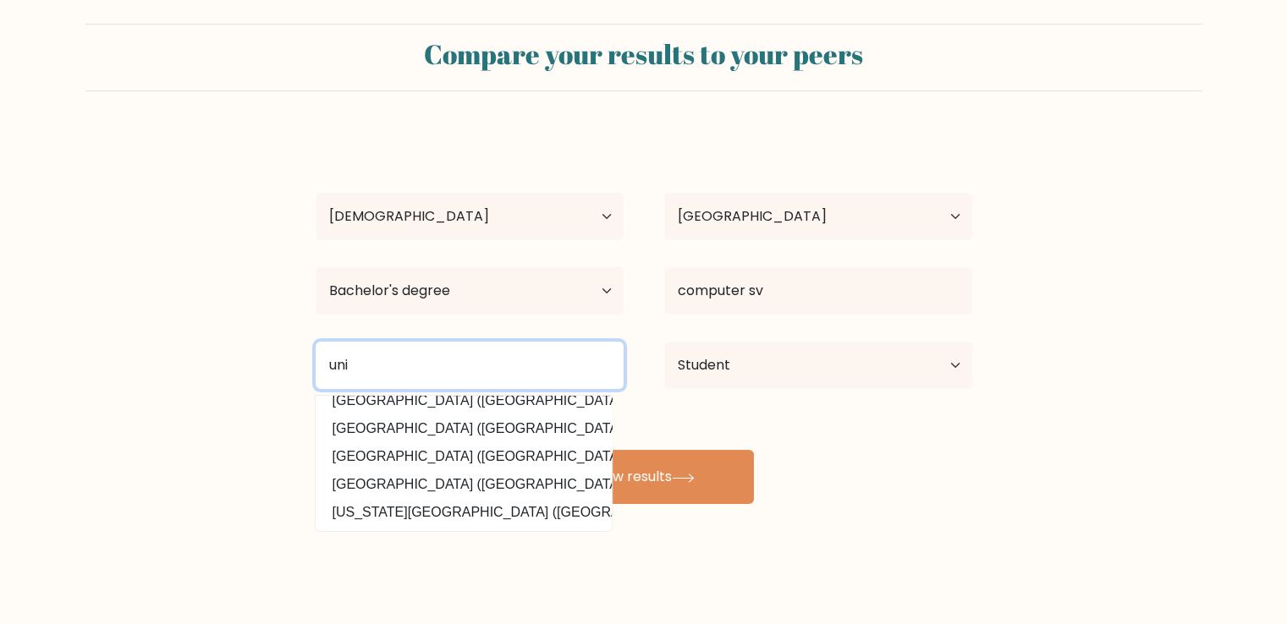
type input "uni"
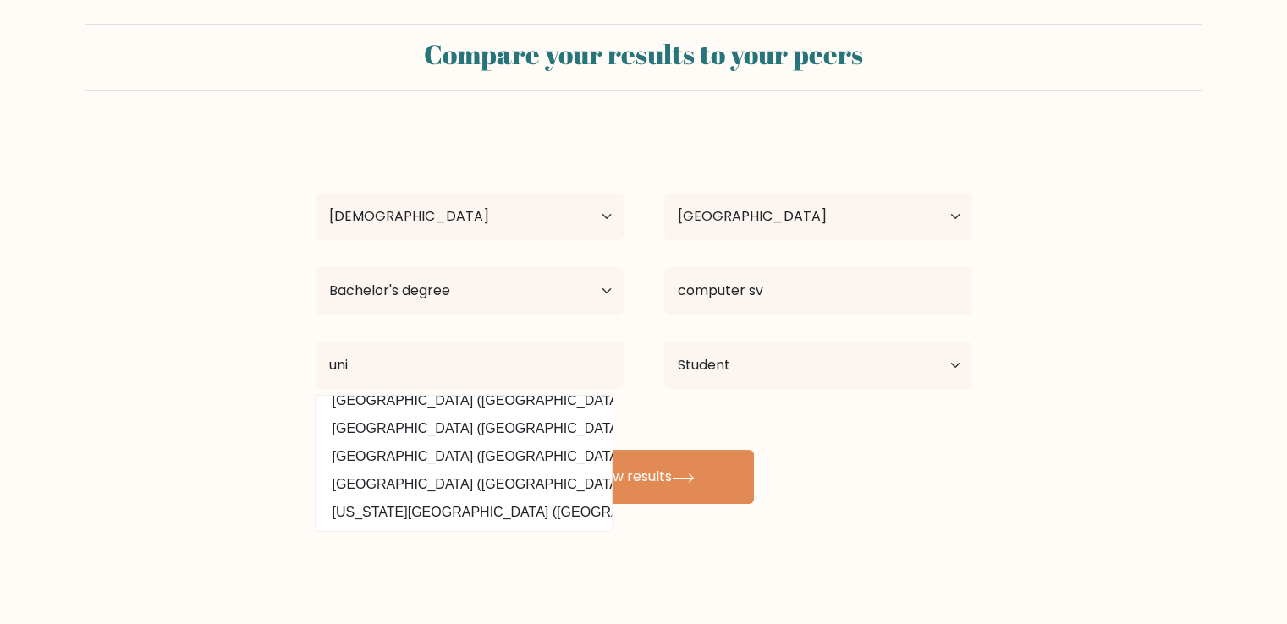
click at [508, 470] on div "mujeeb alli Age Under 18 years old 18-24 years old 25-34 years old 35-44 years …" at bounding box center [643, 318] width 677 height 372
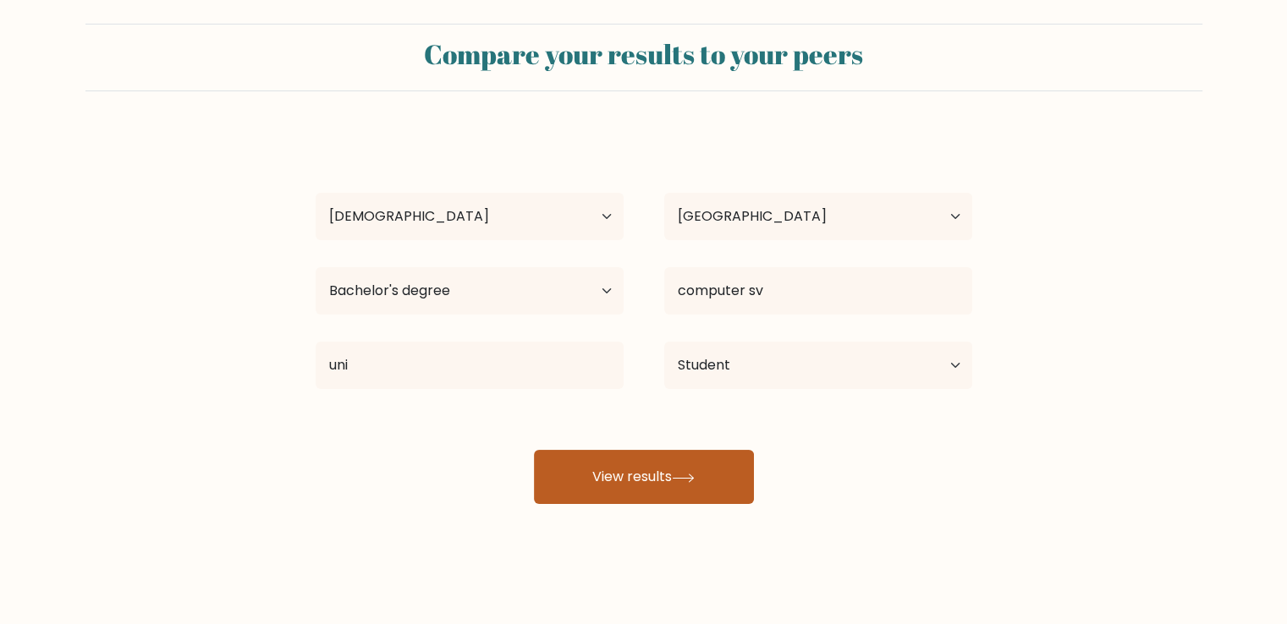
click at [657, 474] on button "View results" at bounding box center [644, 477] width 220 height 54
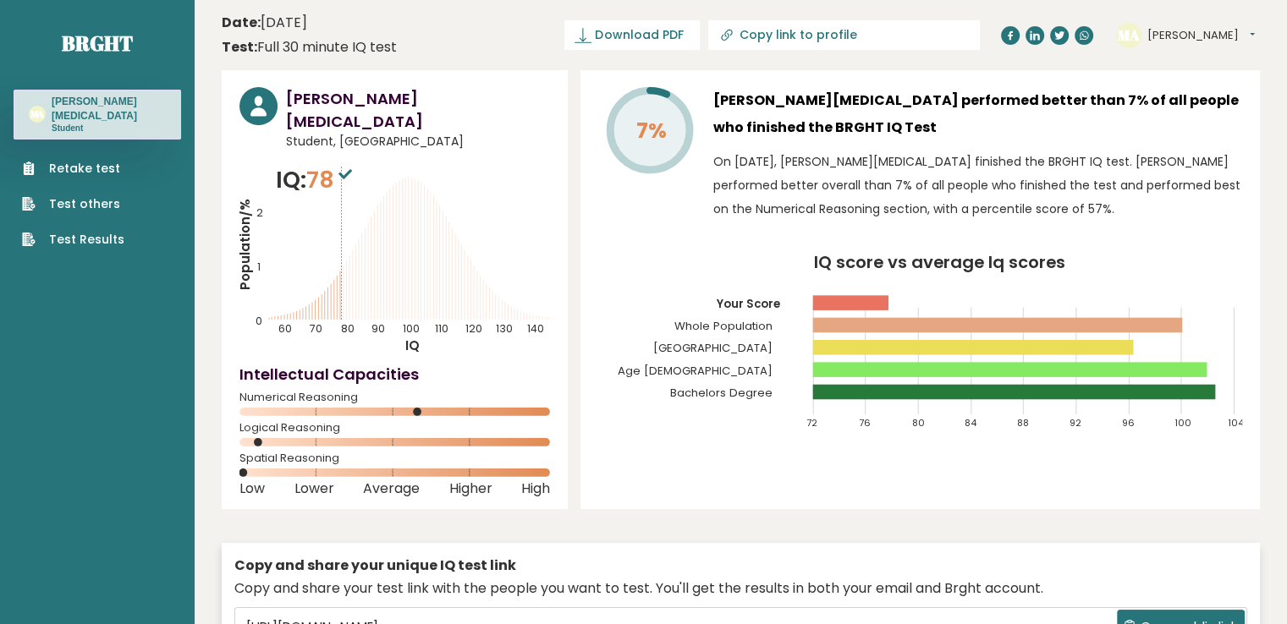
click at [782, 124] on h3 "[PERSON_NAME][MEDICAL_DATA] performed better than 7% of all people who finished…" at bounding box center [977, 114] width 529 height 54
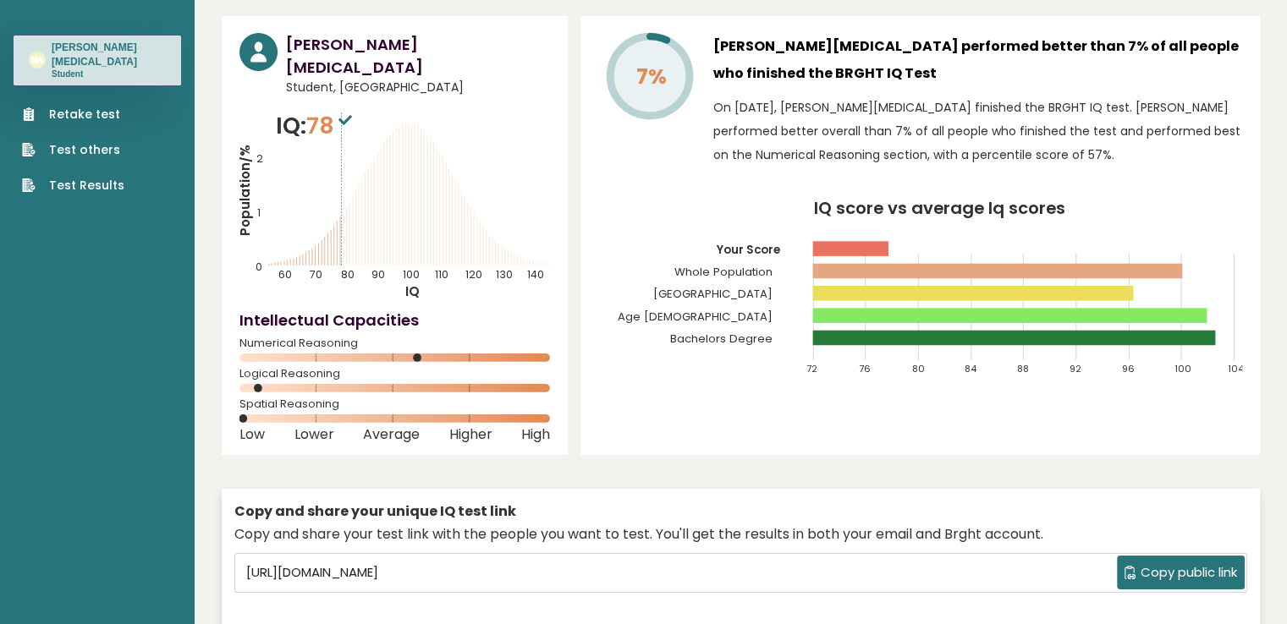
scroll to position [54, 0]
